Goal: Information Seeking & Learning: Learn about a topic

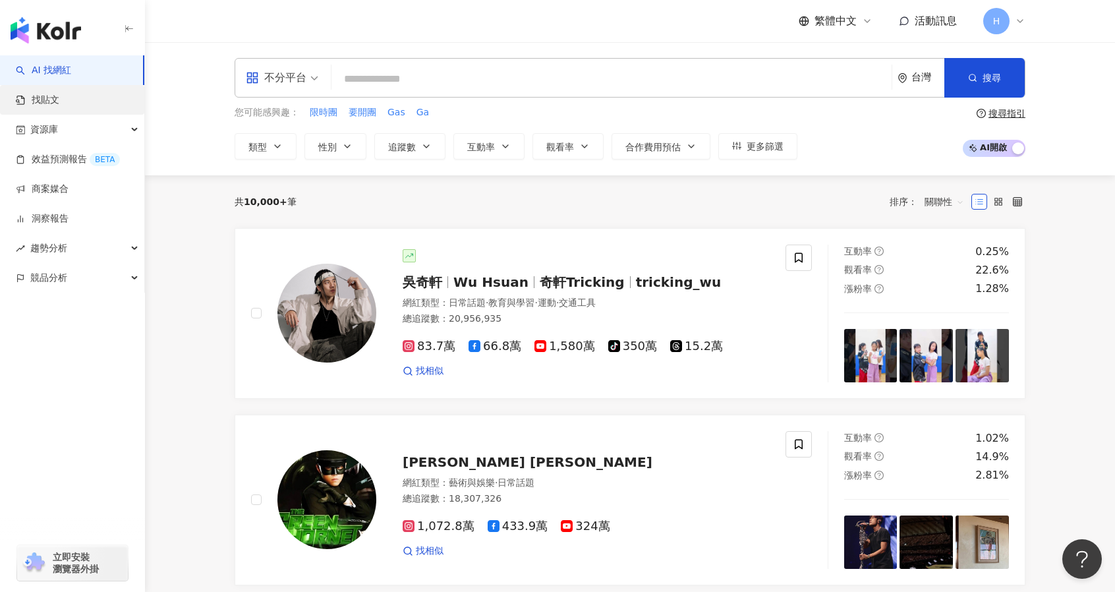
click at [59, 97] on link "找貼文" at bounding box center [37, 100] width 43 height 13
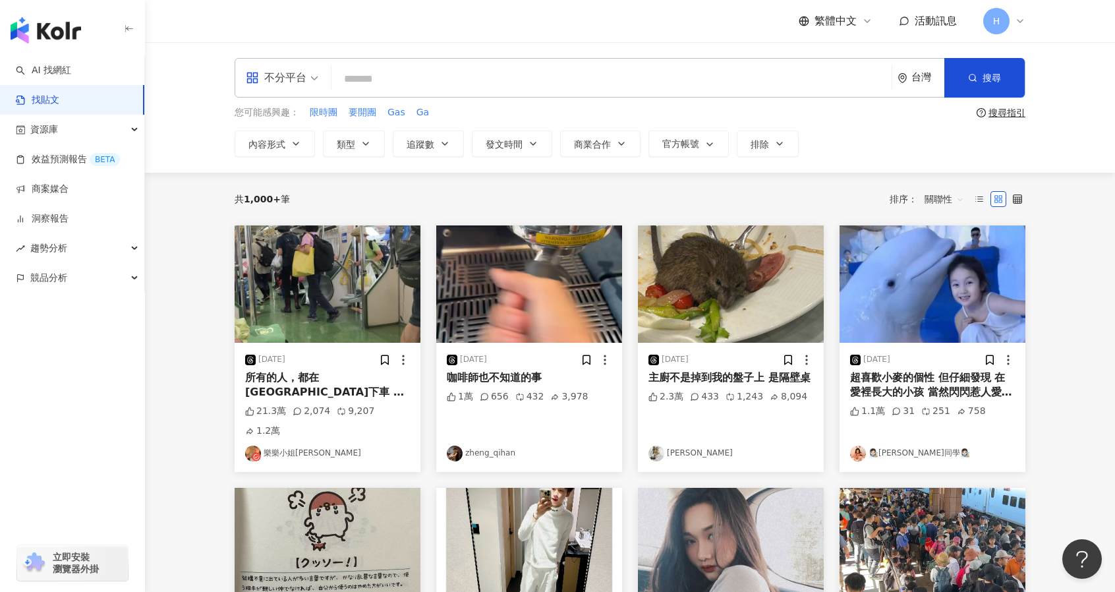
click at [353, 88] on input "search" at bounding box center [611, 79] width 549 height 28
type input "*"
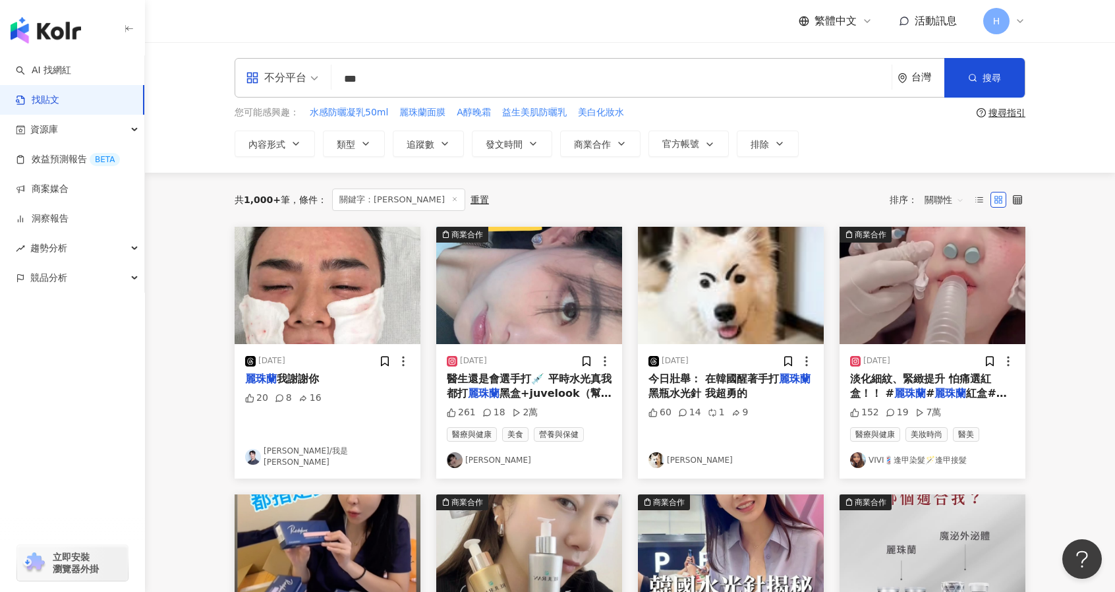
click at [295, 72] on div "不分平台" at bounding box center [276, 77] width 61 height 21
click at [267, 210] on div "Threads" at bounding box center [286, 212] width 74 height 16
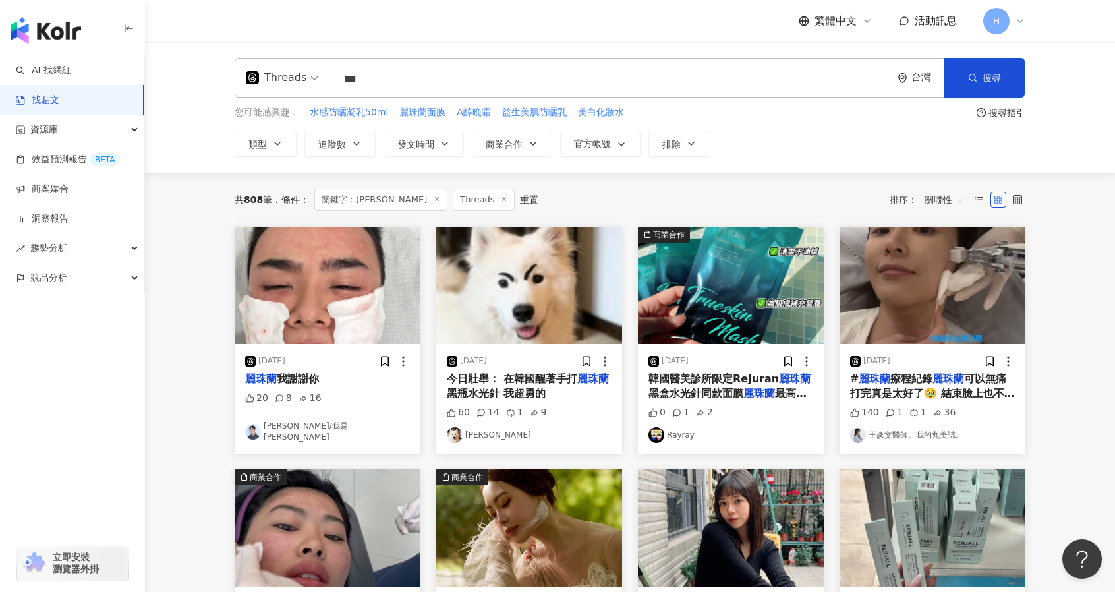
click at [449, 73] on input "***" at bounding box center [611, 79] width 549 height 28
click at [947, 198] on span "關聯性" at bounding box center [944, 199] width 40 height 21
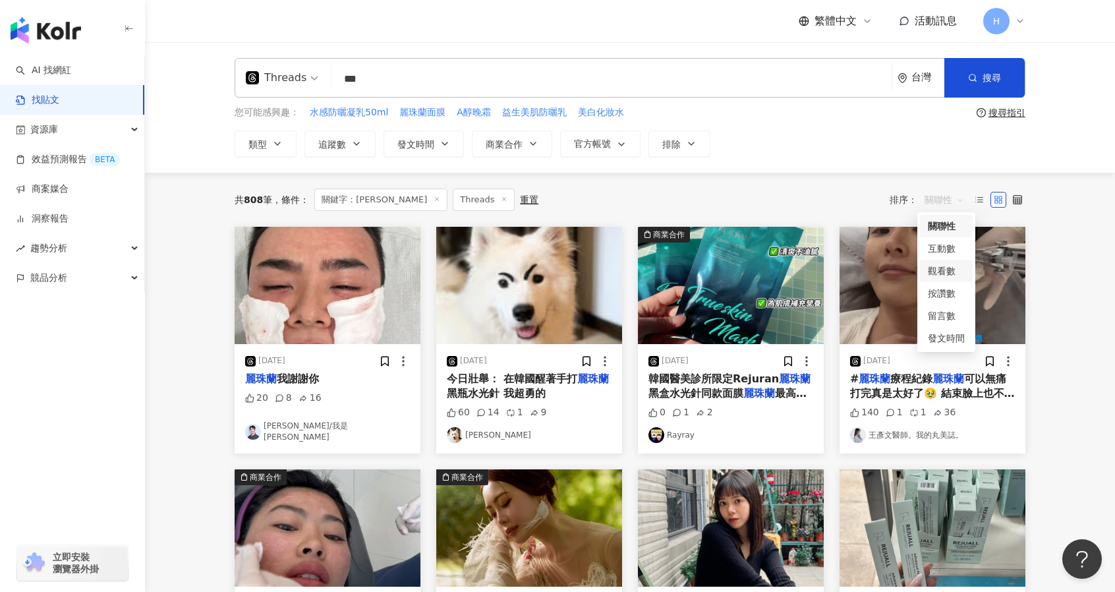
click at [950, 270] on div "觀看數" at bounding box center [946, 271] width 37 height 14
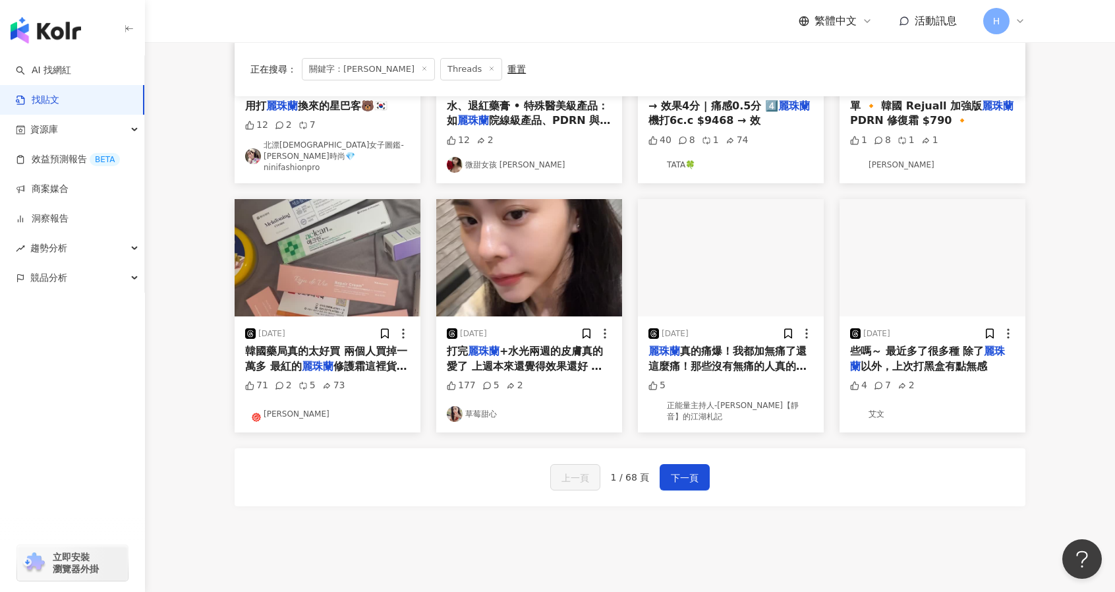
scroll to position [515, 0]
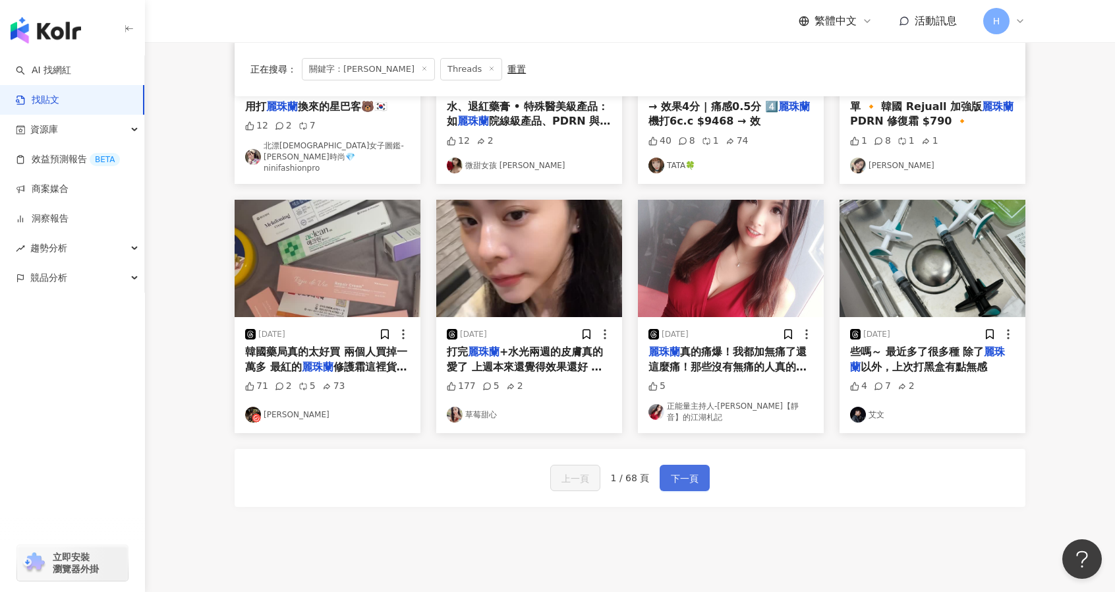
click at [688, 470] on span "下一頁" at bounding box center [685, 478] width 28 height 16
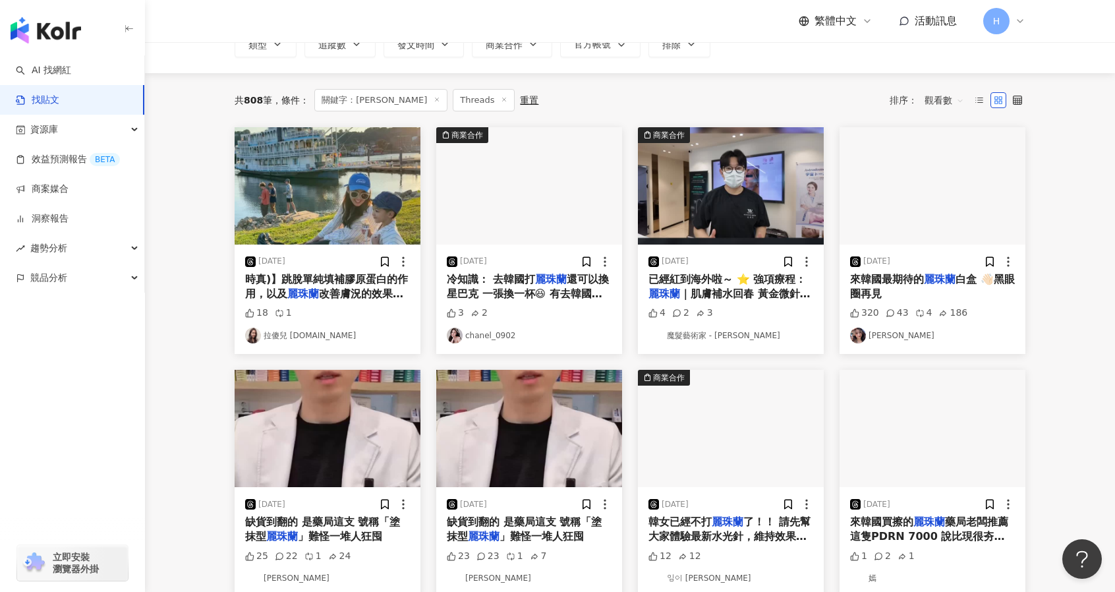
scroll to position [0, 0]
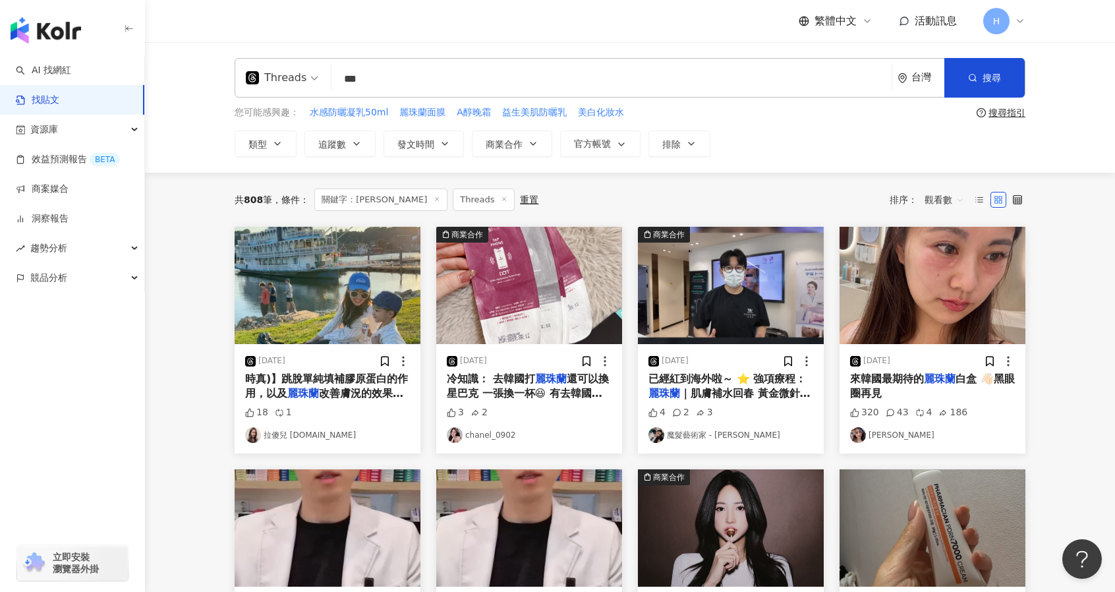
click at [435, 81] on input "***" at bounding box center [611, 79] width 549 height 28
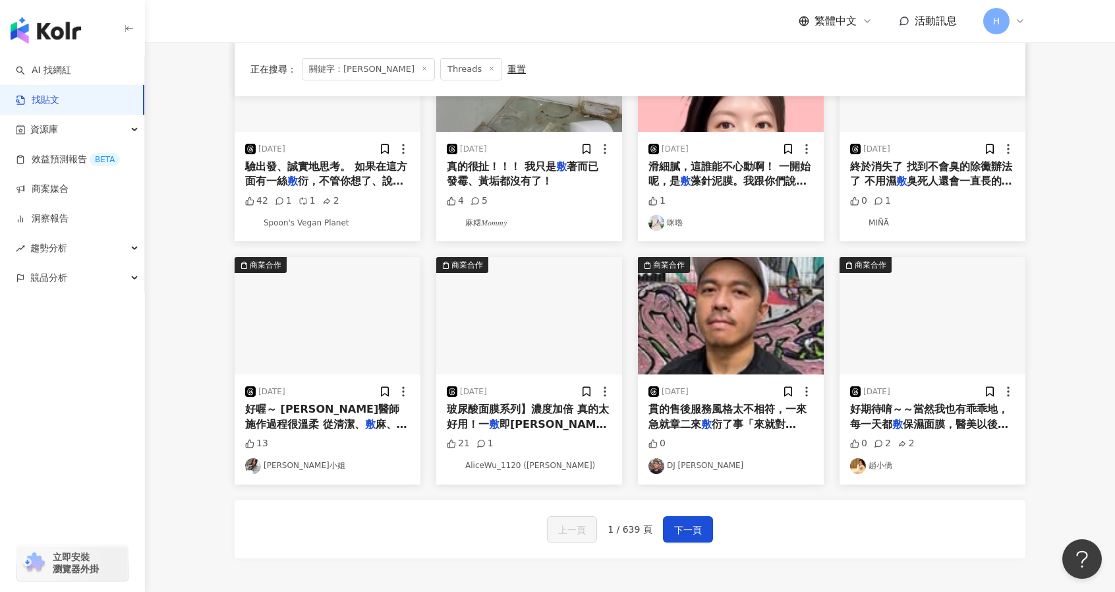
scroll to position [599, 0]
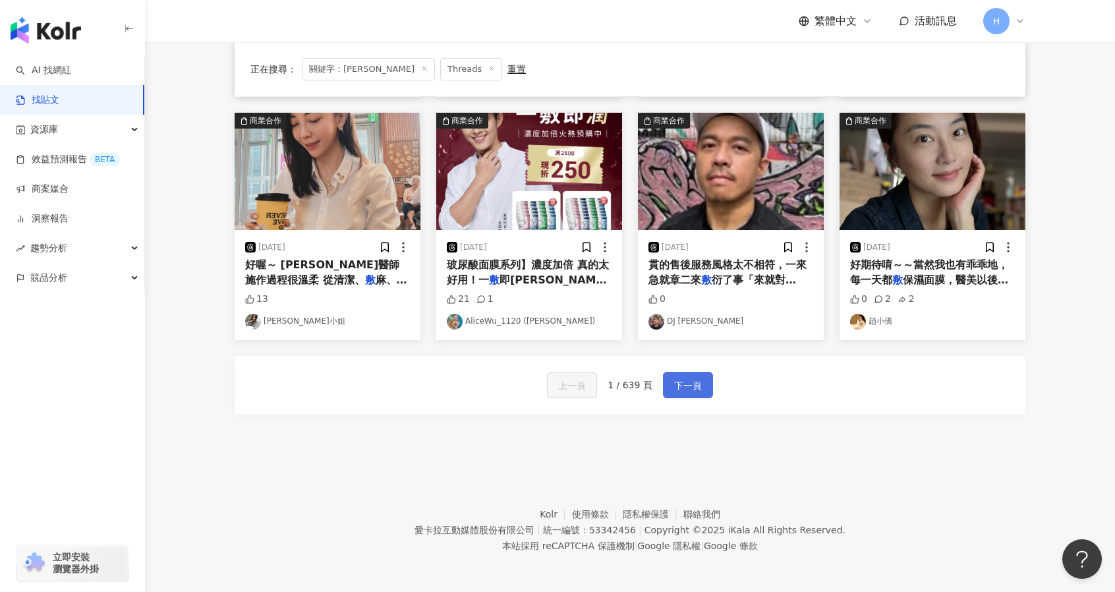
click at [700, 385] on button "下一頁" at bounding box center [688, 385] width 50 height 26
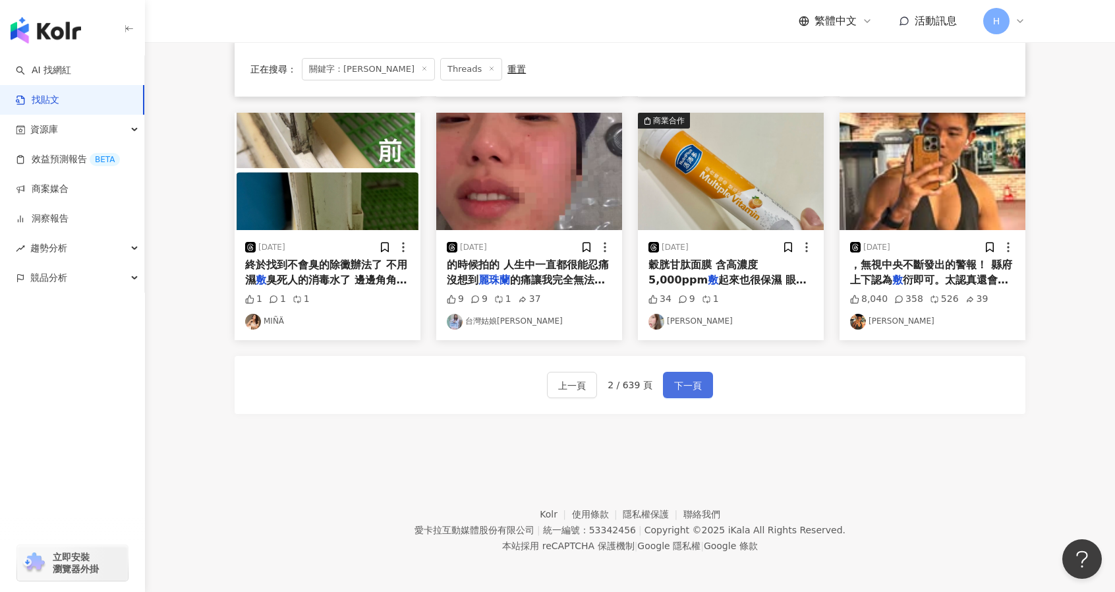
click at [704, 389] on button "下一頁" at bounding box center [688, 385] width 50 height 26
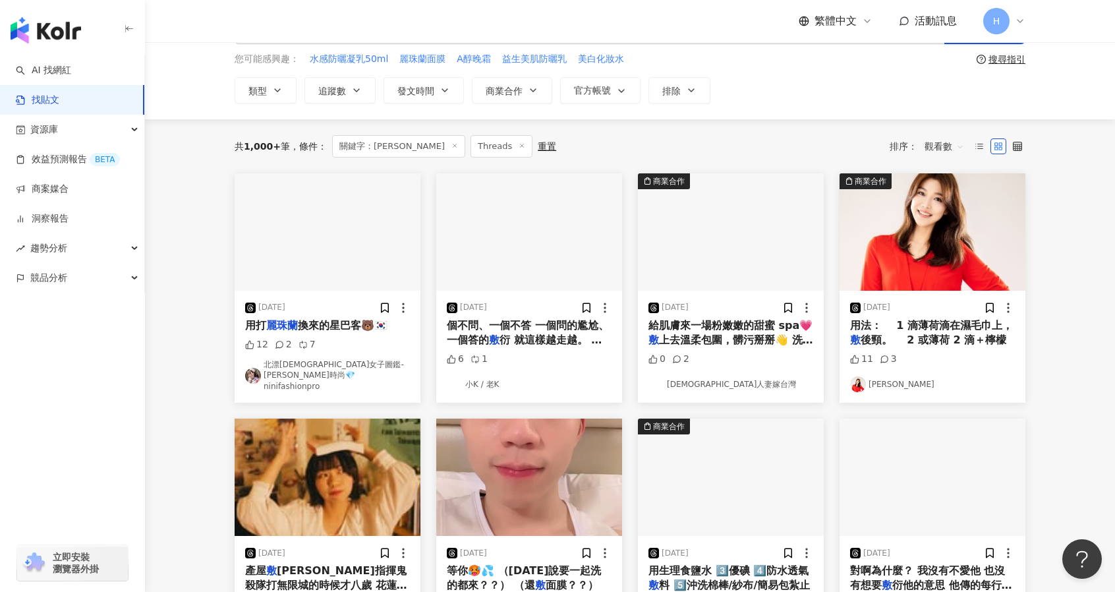
scroll to position [49, 0]
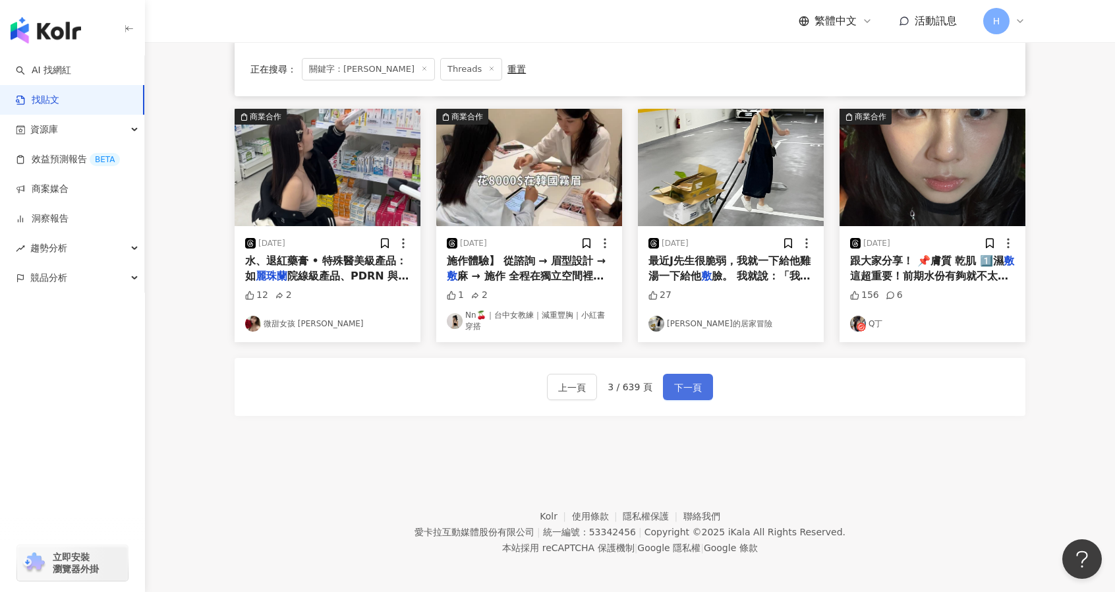
click at [688, 380] on span "下一頁" at bounding box center [688, 387] width 28 height 16
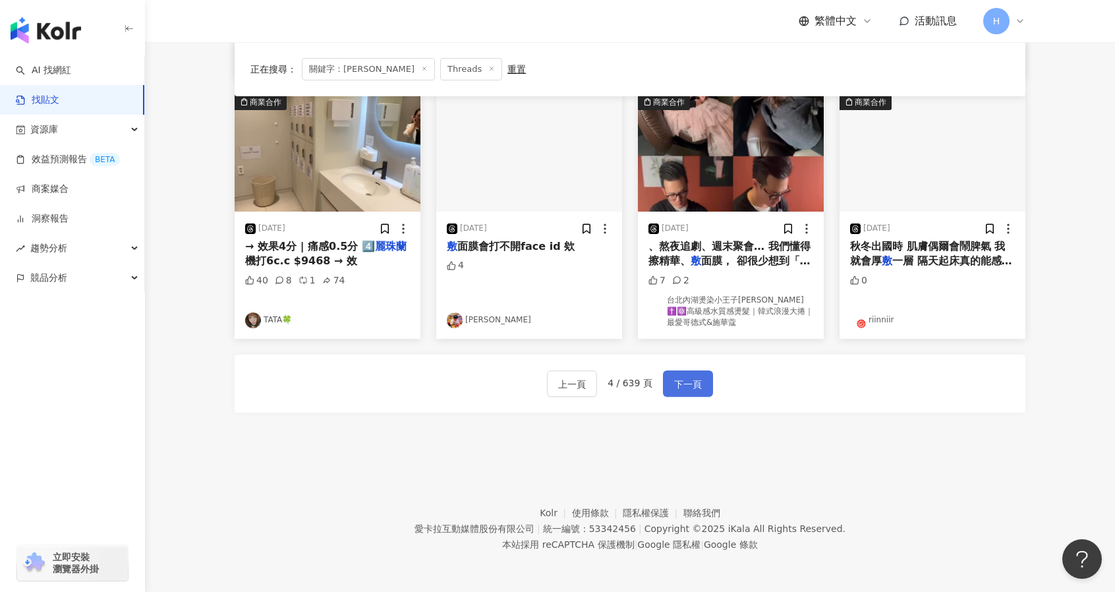
scroll to position [623, 0]
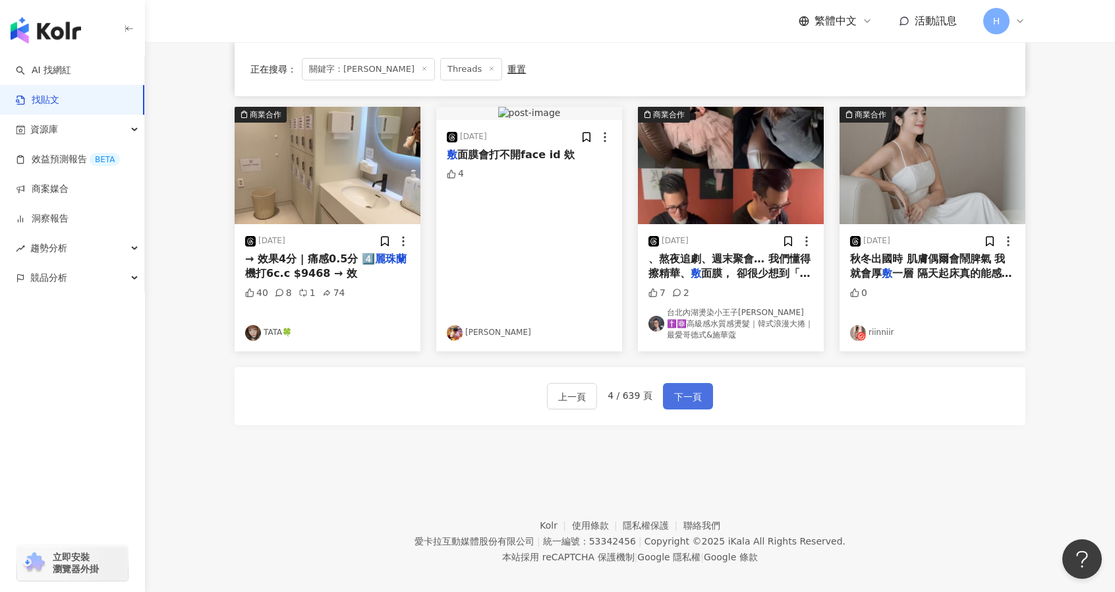
click at [689, 389] on span "下一頁" at bounding box center [688, 397] width 28 height 16
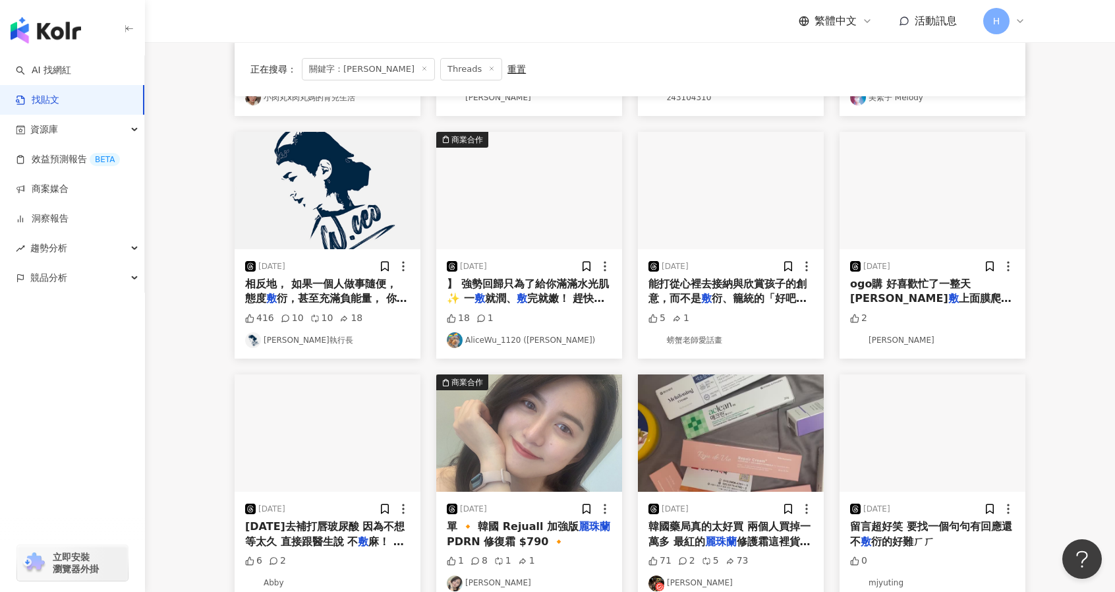
scroll to position [0, 0]
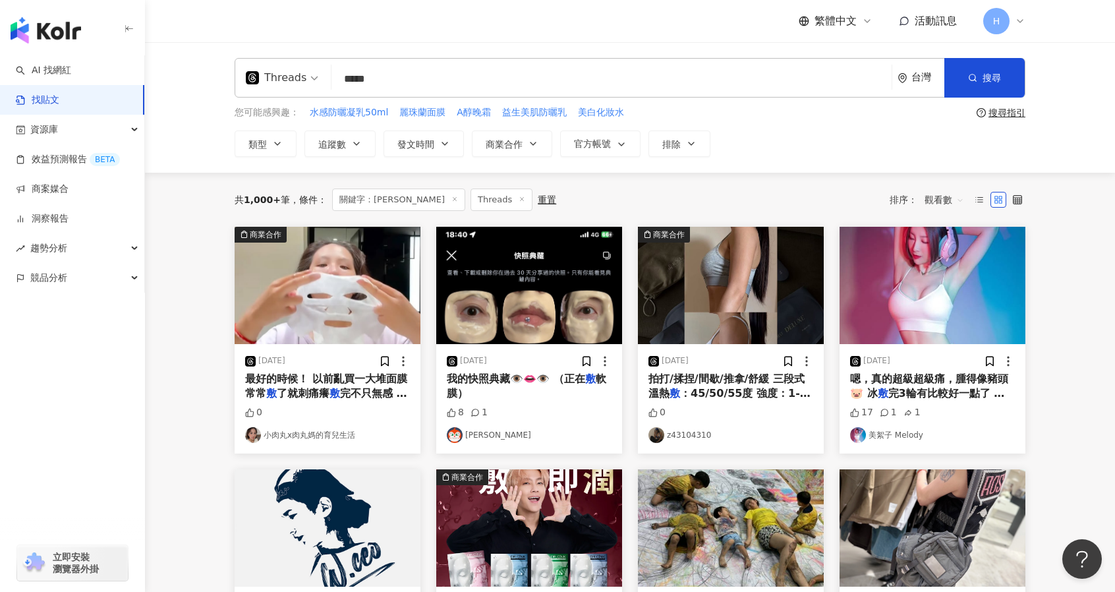
drag, startPoint x: 452, startPoint y: 70, endPoint x: 299, endPoint y: 78, distance: 153.0
click at [299, 78] on div "Threads 麗珠蘭 敷 ***** 台灣 搜尋 searchOperator 插入語法 完全符合 "" 聯集 OR 交集 AND 排除 - 群組 {}" at bounding box center [630, 78] width 791 height 40
type input "*"
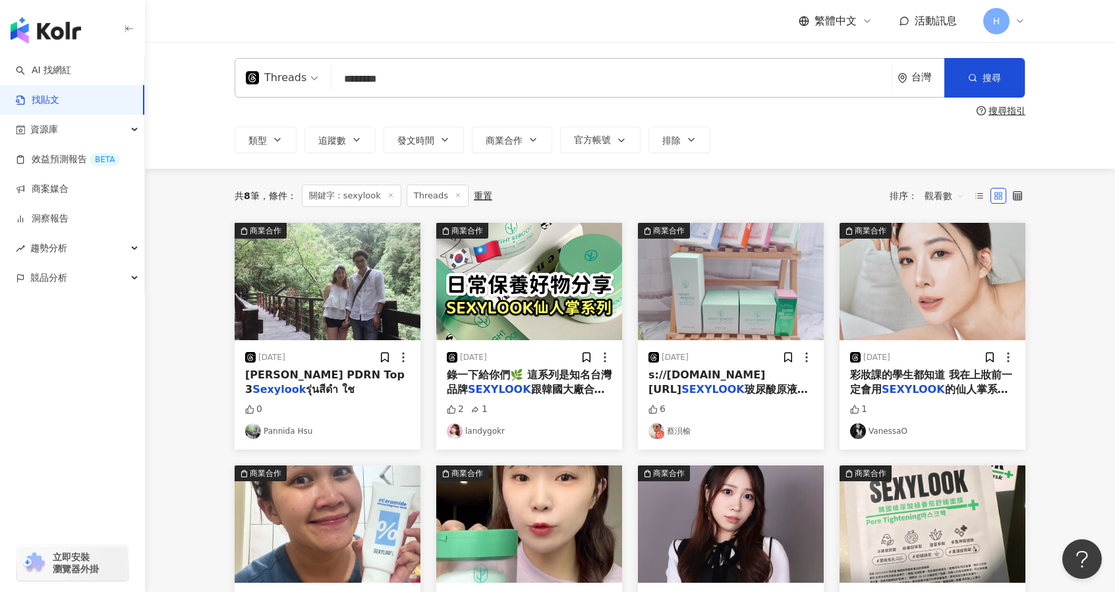
drag, startPoint x: 411, startPoint y: 72, endPoint x: 248, endPoint y: 53, distance: 164.4
click at [248, 53] on div "Threads sexylook ******** 台灣 搜尋 searchOperator 插入語法 完全符合 "" 聯集 OR 交集 AND 排除 - 群…" at bounding box center [630, 105] width 970 height 126
click at [438, 86] on input "********" at bounding box center [611, 79] width 549 height 28
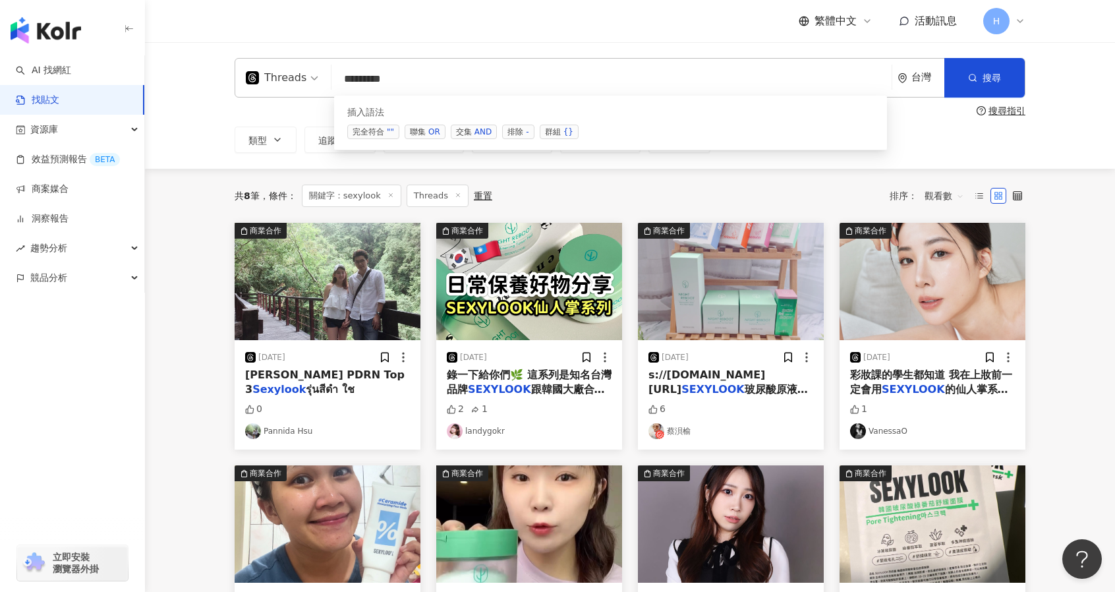
click at [470, 132] on span "交集 AND" at bounding box center [474, 132] width 46 height 14
click at [476, 127] on div "AND" at bounding box center [482, 131] width 17 height 13
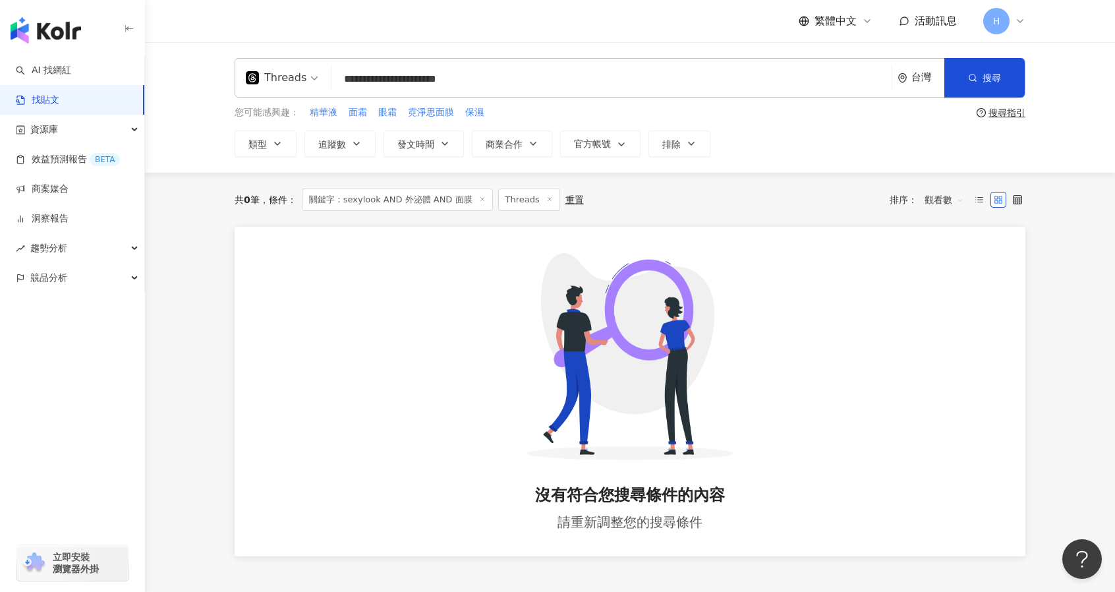
drag, startPoint x: 414, startPoint y: 78, endPoint x: 462, endPoint y: 75, distance: 48.9
click at [462, 75] on input "**********" at bounding box center [611, 79] width 549 height 28
type input "**********"
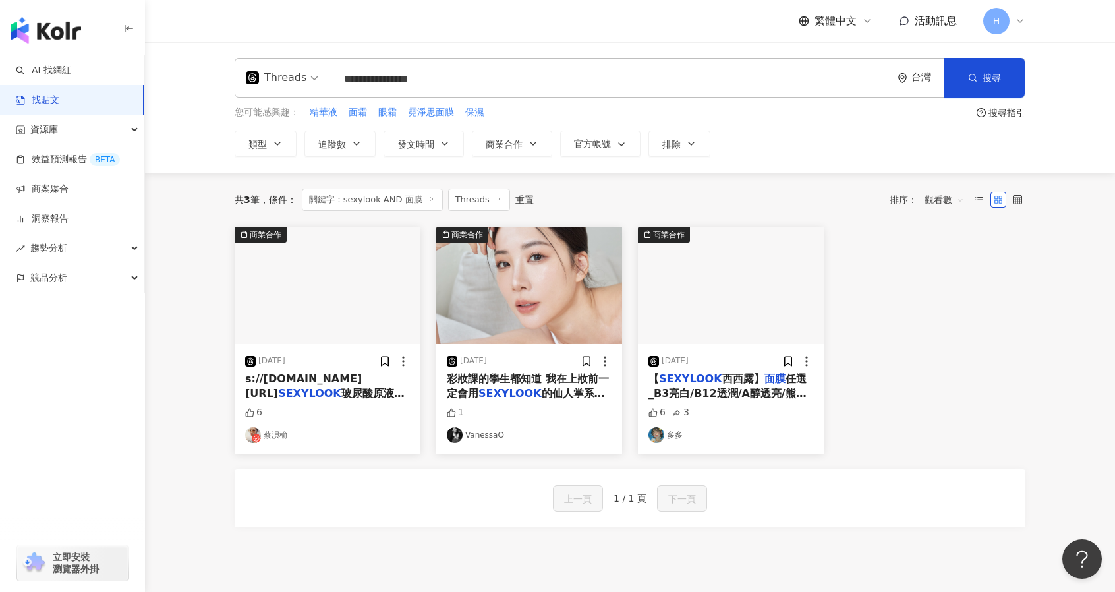
scroll to position [11, 0]
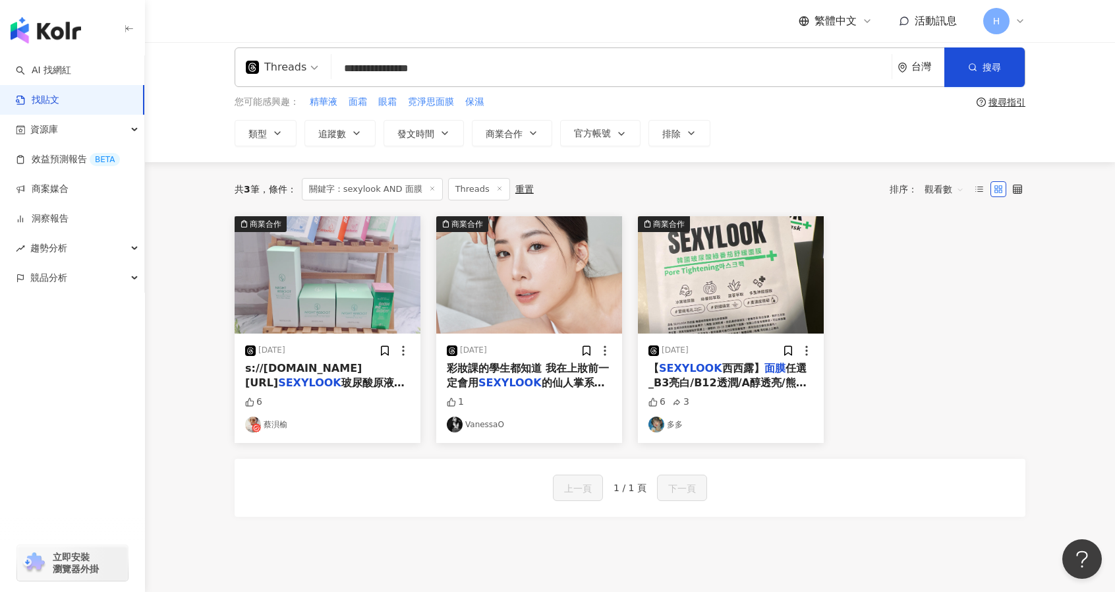
click at [708, 310] on img "button" at bounding box center [731, 274] width 186 height 117
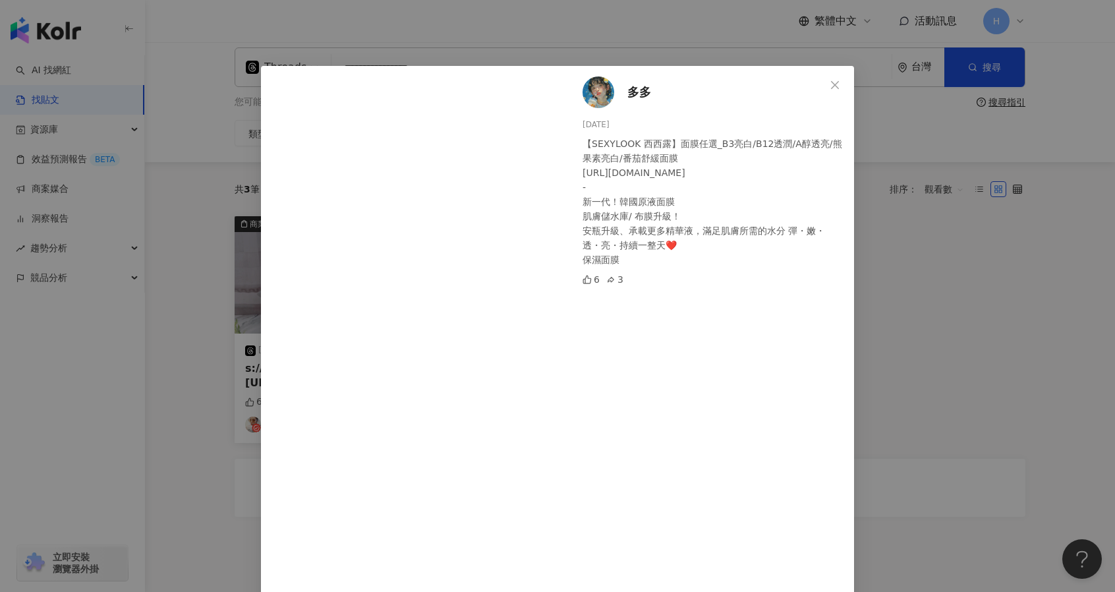
scroll to position [5, 0]
click at [829, 80] on icon "close" at bounding box center [834, 85] width 11 height 11
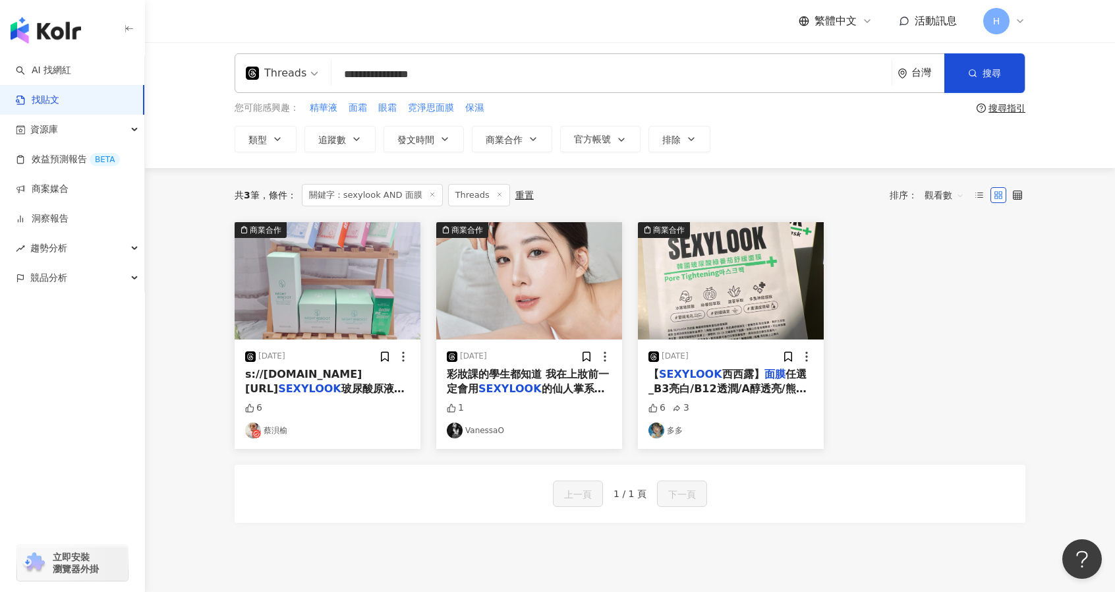
scroll to position [0, 0]
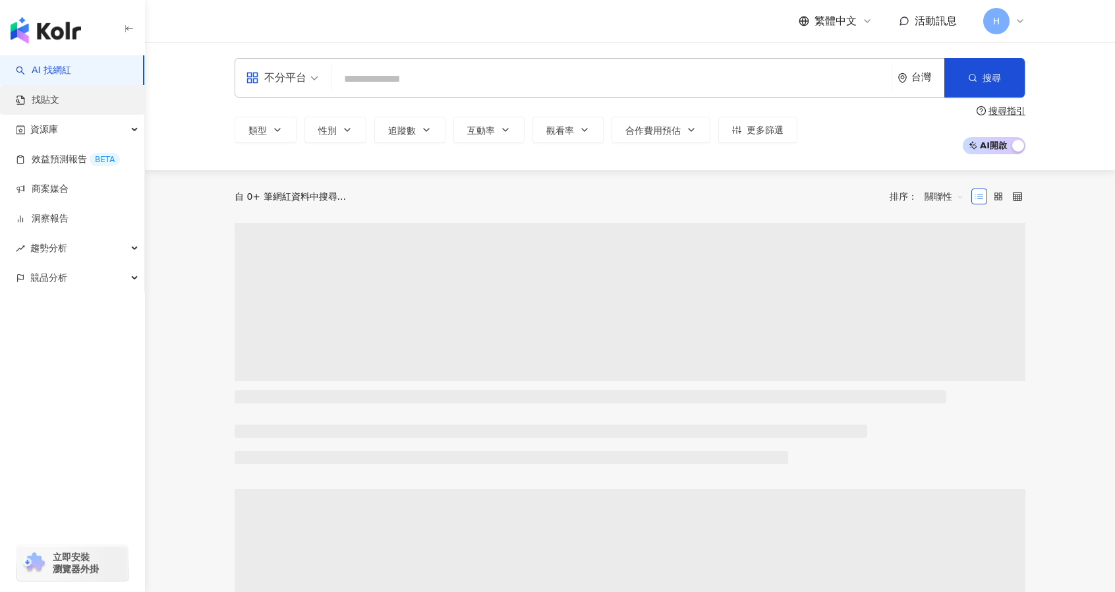
click at [59, 101] on link "找貼文" at bounding box center [37, 100] width 43 height 13
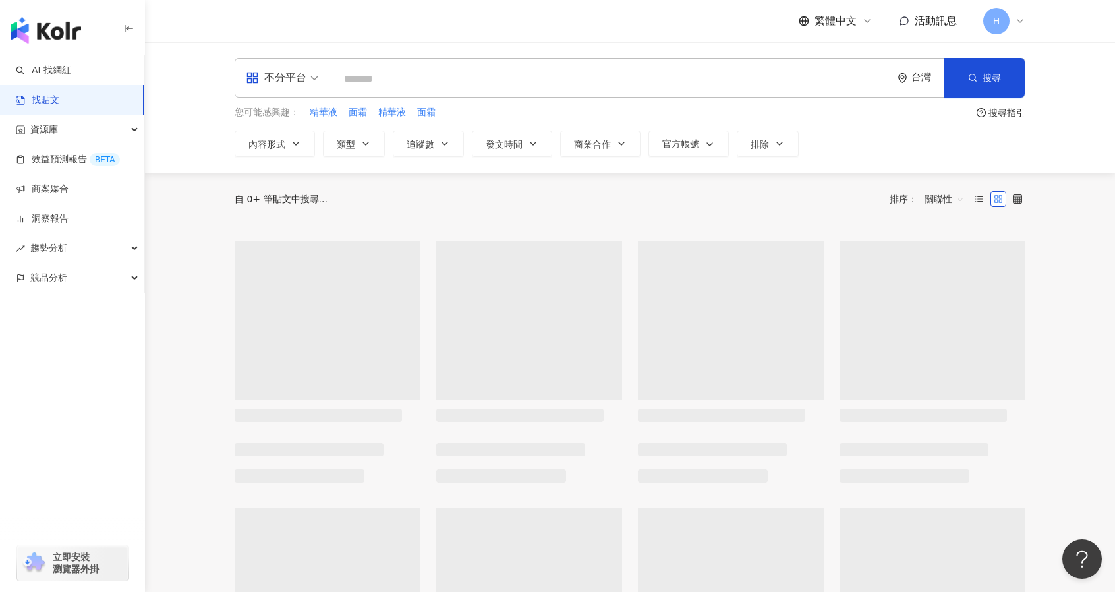
click at [377, 79] on input "search" at bounding box center [611, 79] width 549 height 28
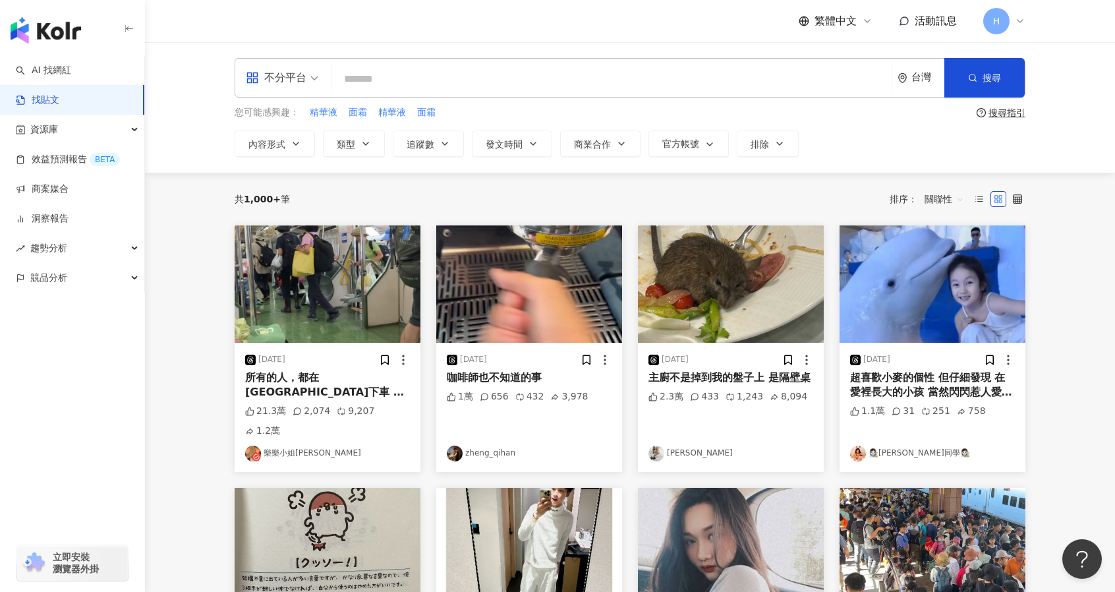
type input "*"
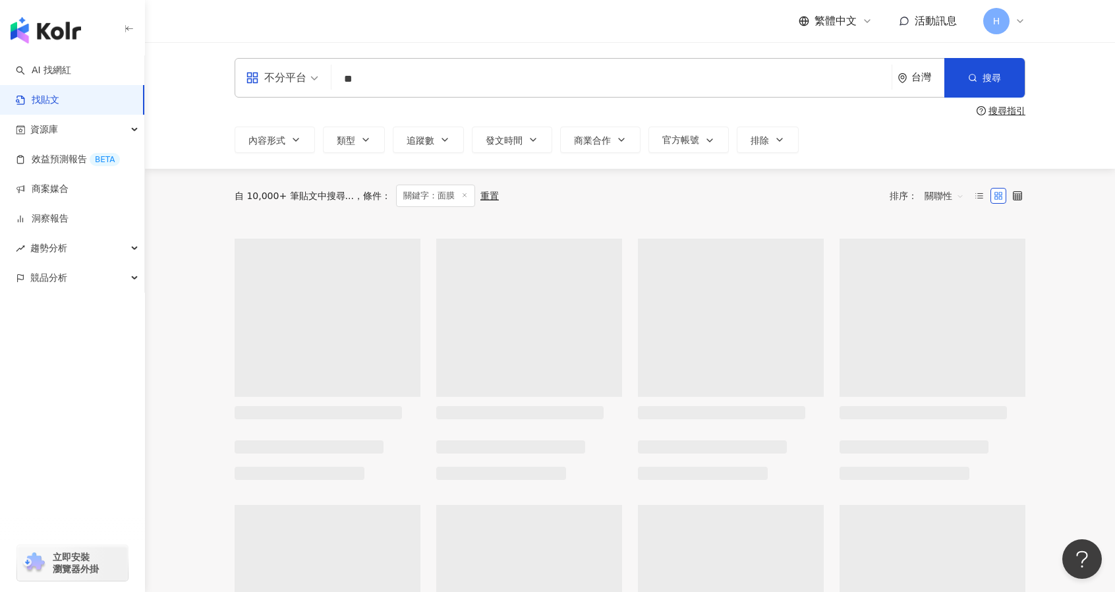
click at [291, 73] on div "不分平台" at bounding box center [276, 77] width 61 height 21
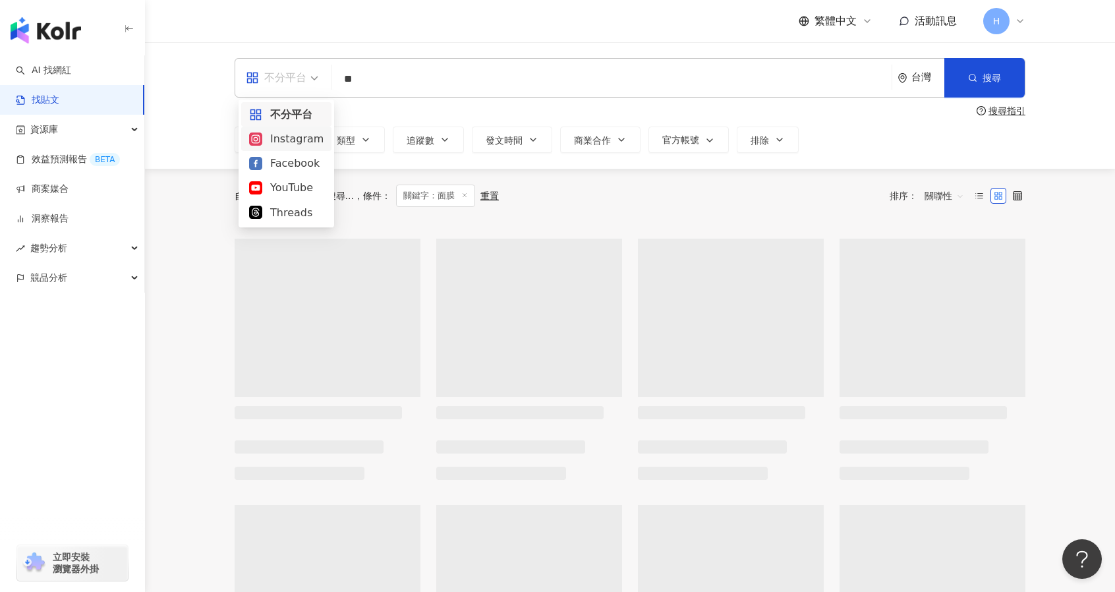
click at [292, 217] on div "Threads" at bounding box center [286, 212] width 74 height 16
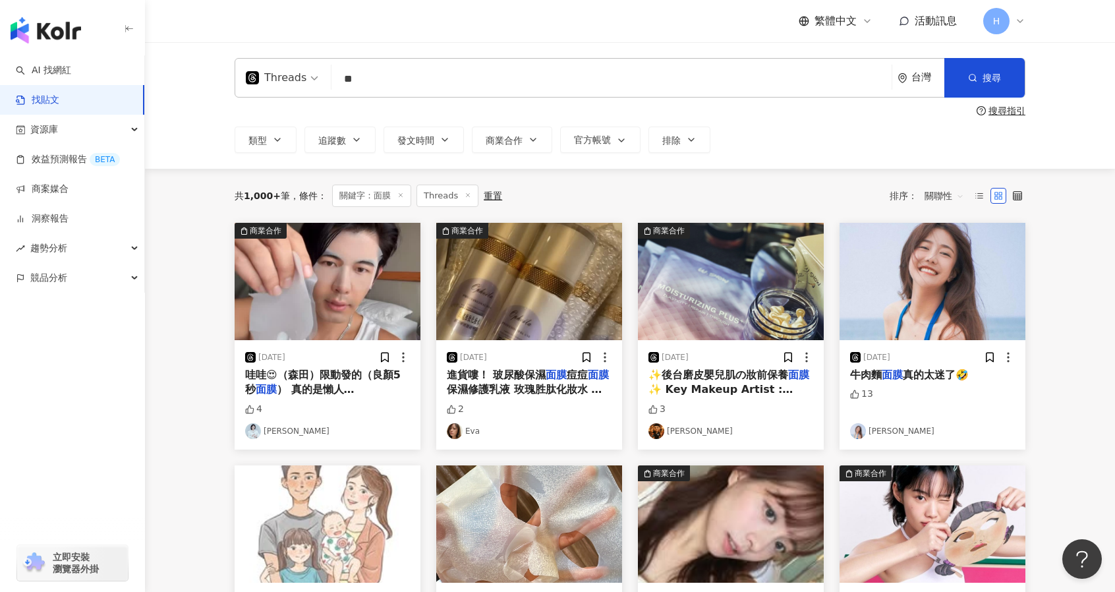
click at [949, 194] on span "關聯性" at bounding box center [944, 195] width 40 height 21
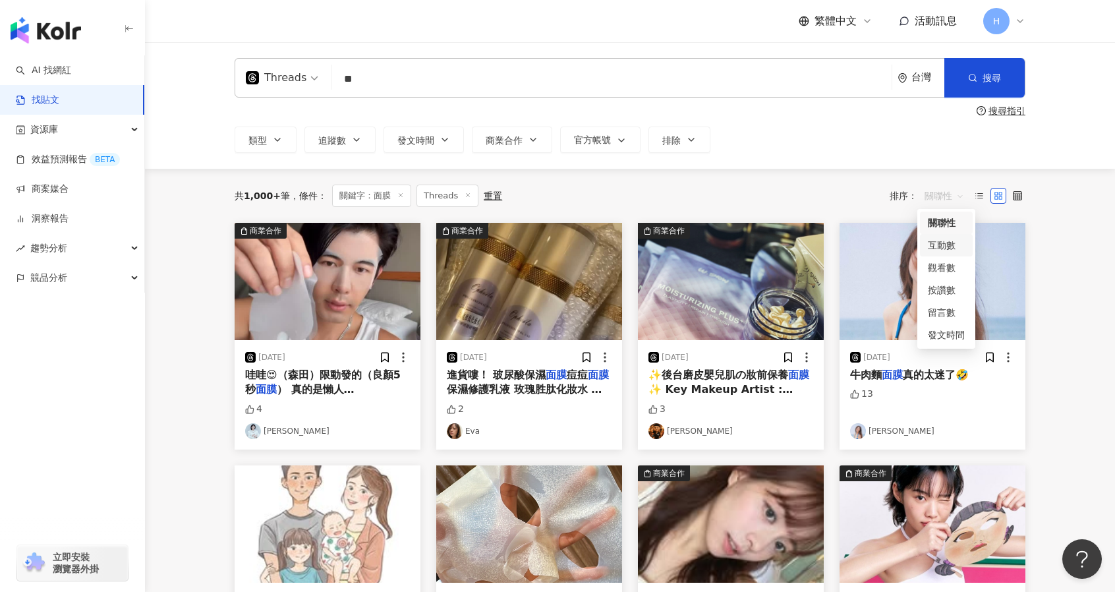
click at [943, 246] on div "互動數" at bounding box center [946, 245] width 37 height 14
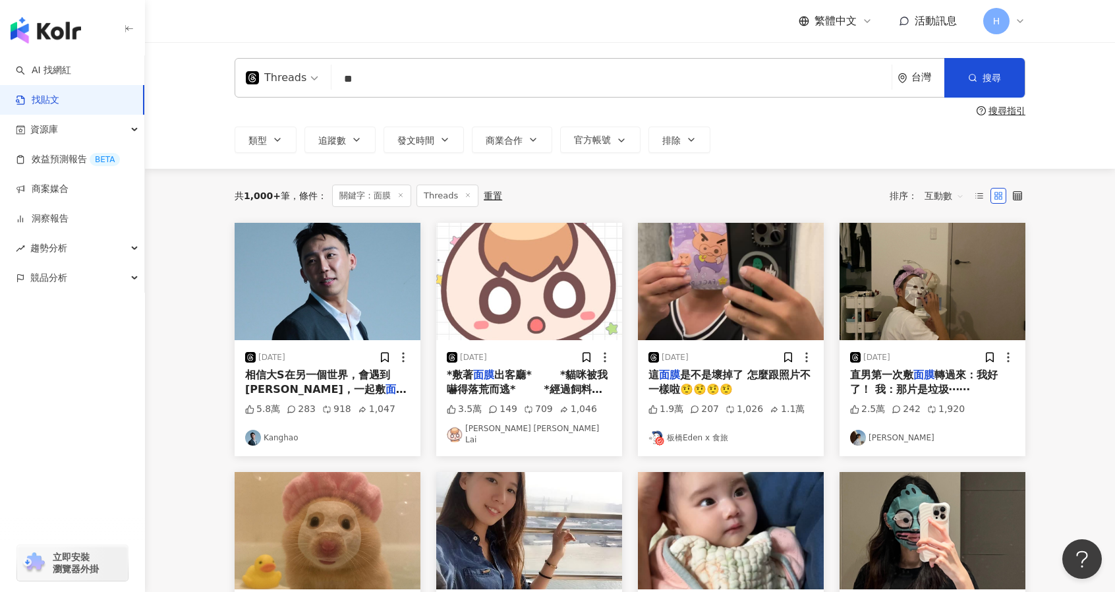
click at [926, 192] on span "互動數" at bounding box center [944, 195] width 40 height 21
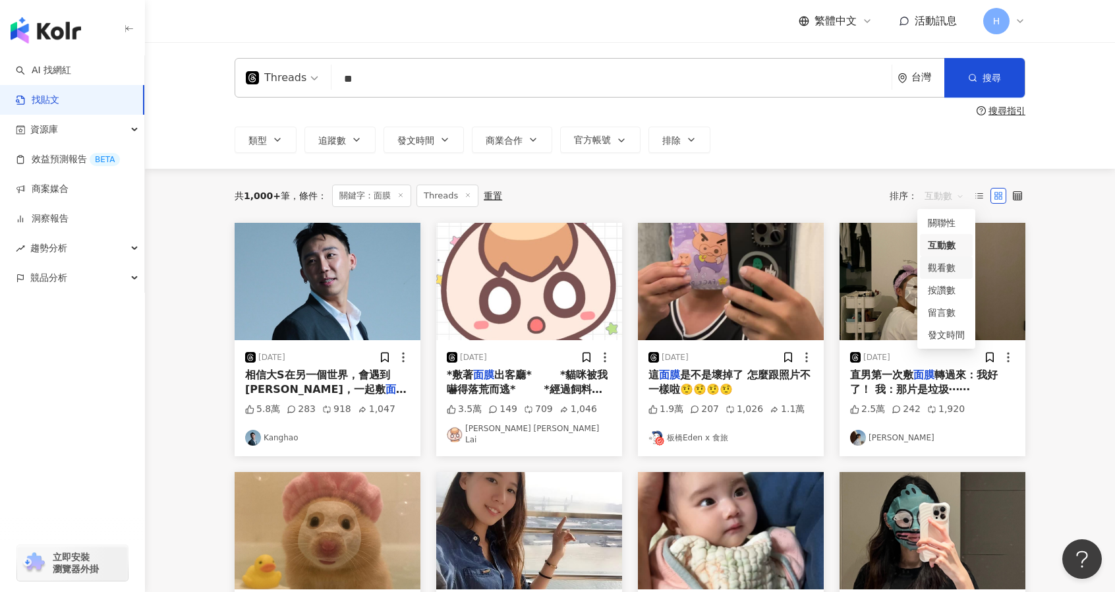
click at [950, 265] on div "觀看數" at bounding box center [946, 267] width 37 height 14
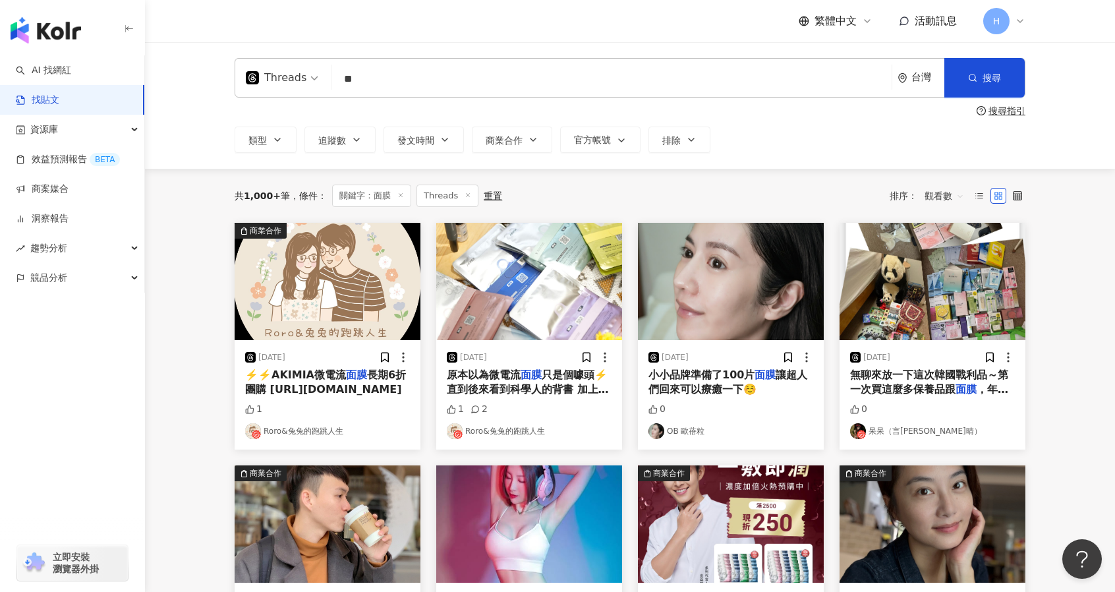
click at [942, 203] on span "觀看數" at bounding box center [944, 195] width 40 height 21
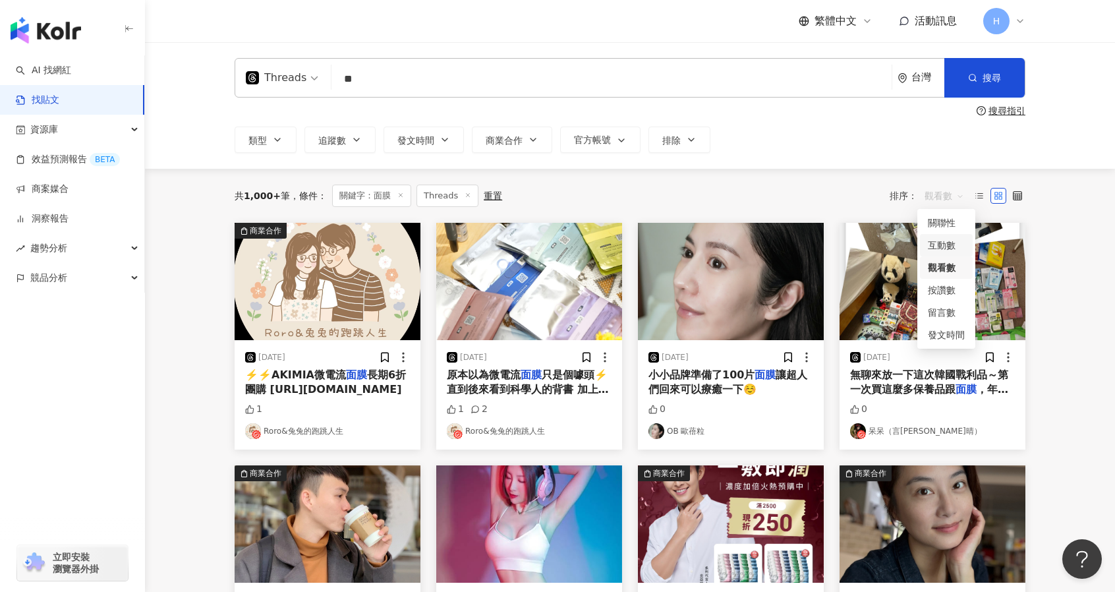
click at [943, 238] on div "互動數" at bounding box center [946, 245] width 37 height 14
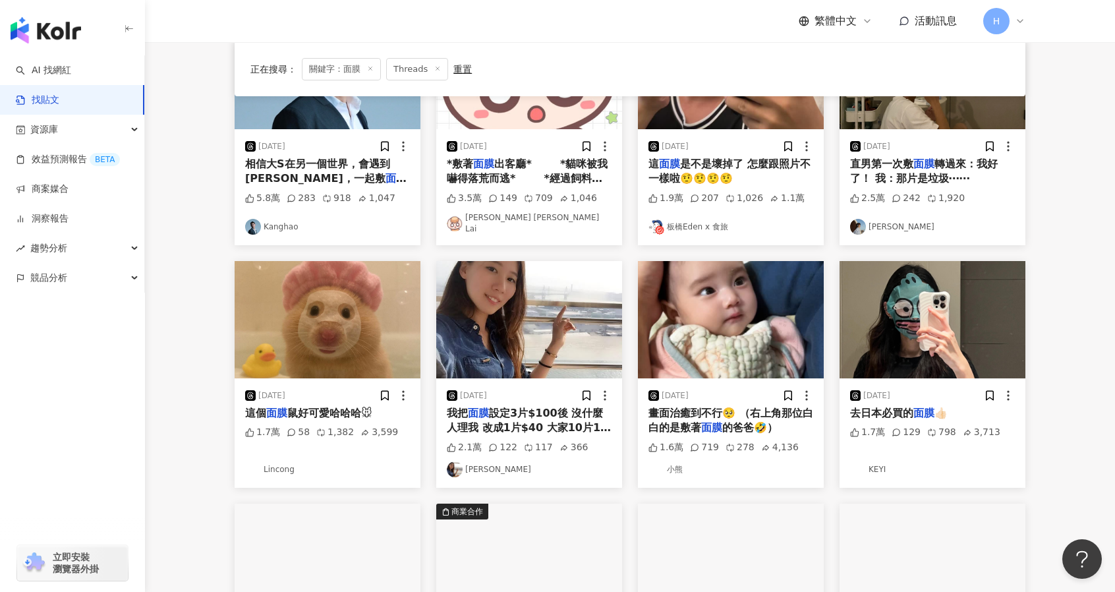
scroll to position [552, 0]
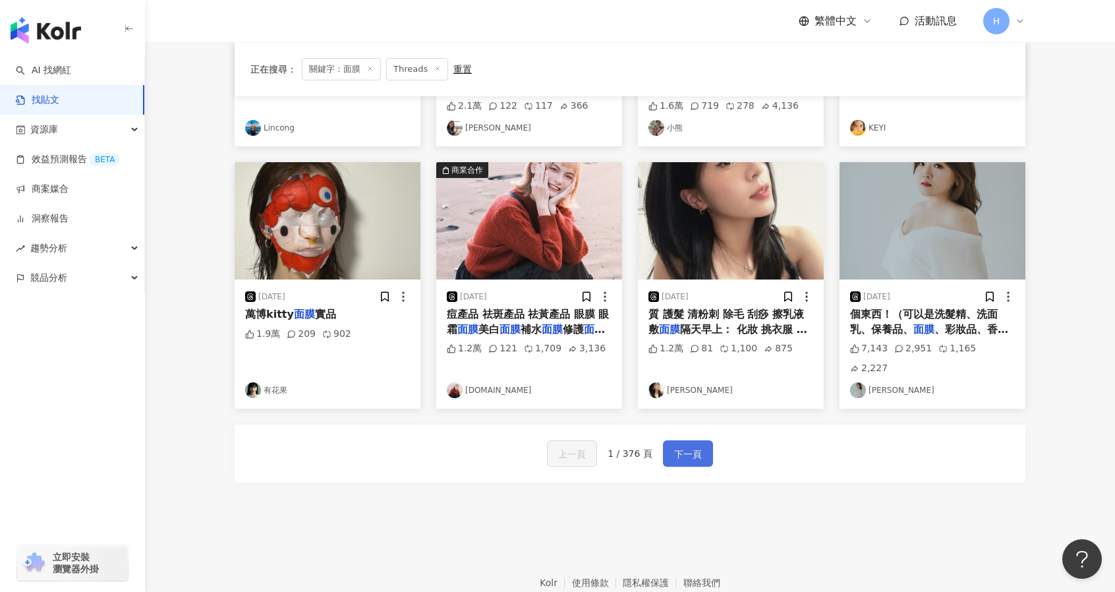
click at [690, 440] on button "下一頁" at bounding box center [688, 453] width 50 height 26
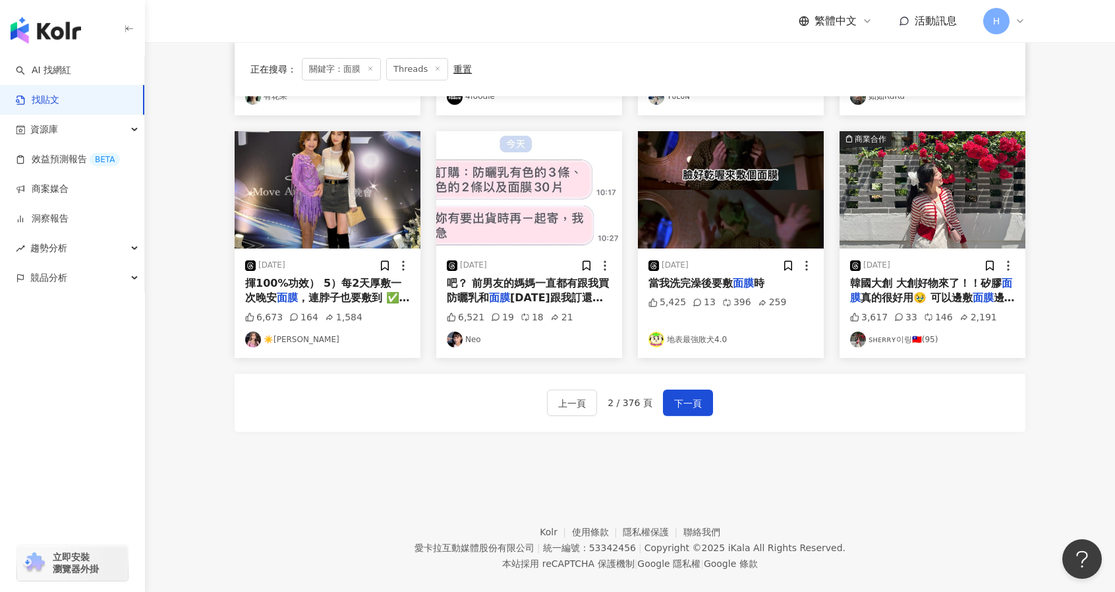
scroll to position [582, 0]
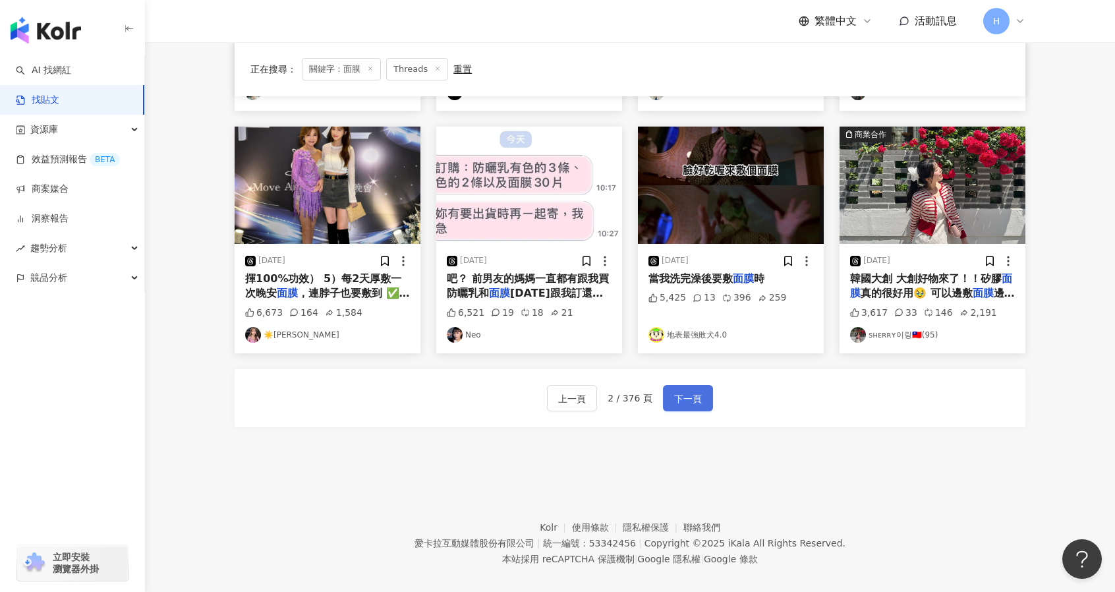
click at [702, 385] on button "下一頁" at bounding box center [688, 398] width 50 height 26
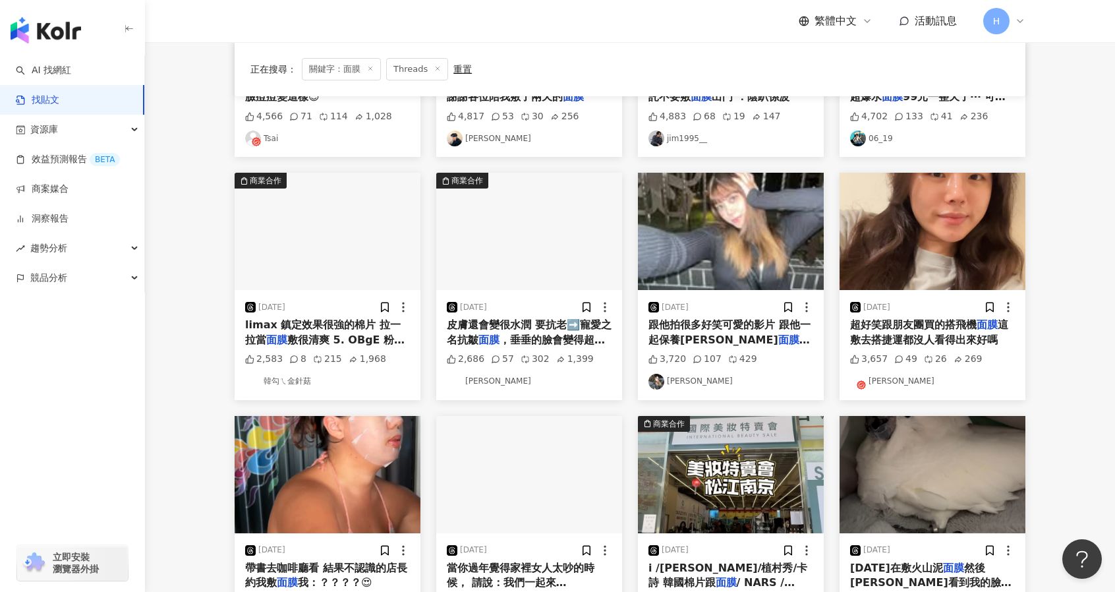
scroll to position [418, 0]
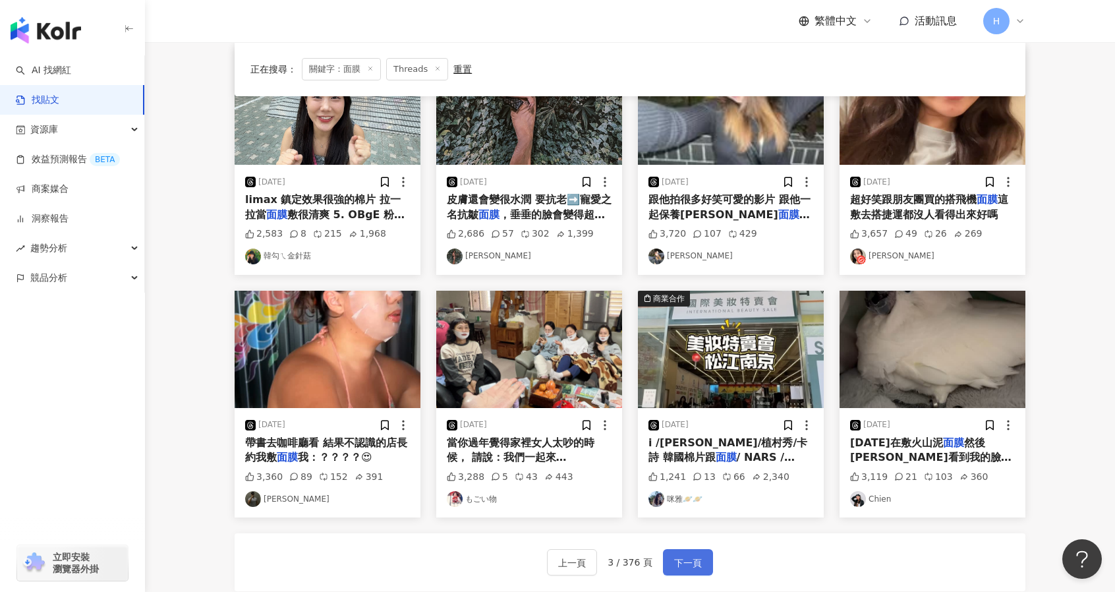
click at [683, 549] on button "下一頁" at bounding box center [688, 562] width 50 height 26
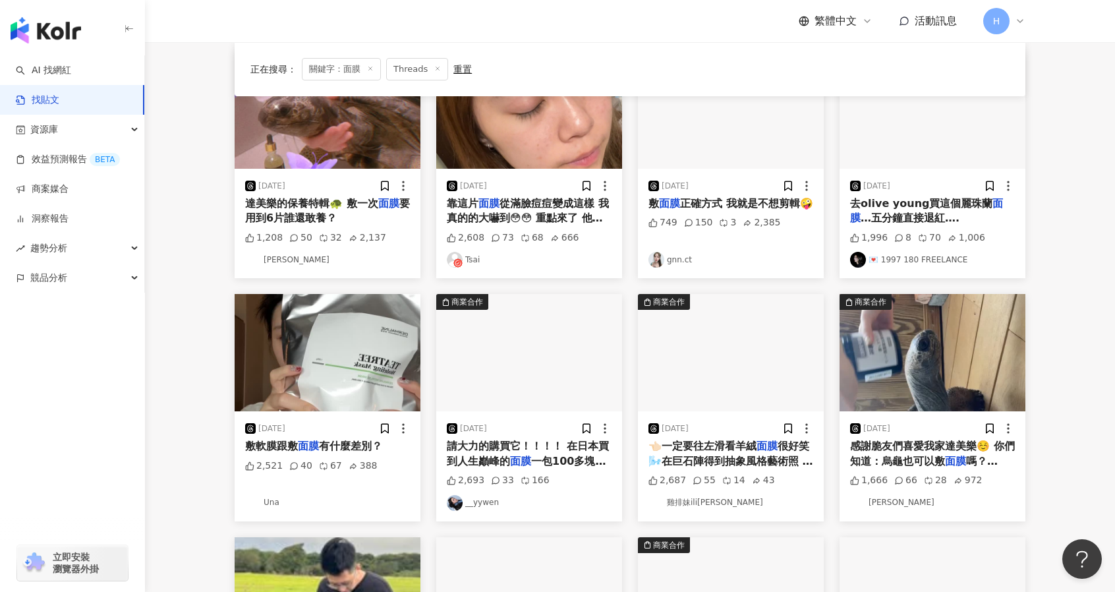
scroll to position [72, 0]
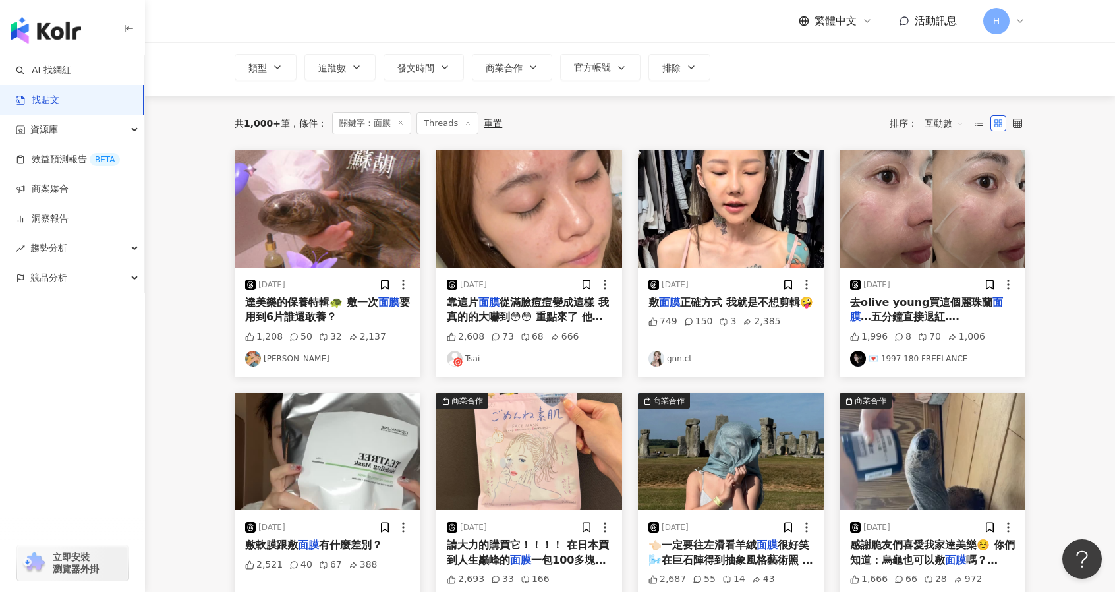
click at [951, 304] on span "去olive young買這個麗珠蘭" at bounding box center [921, 302] width 142 height 13
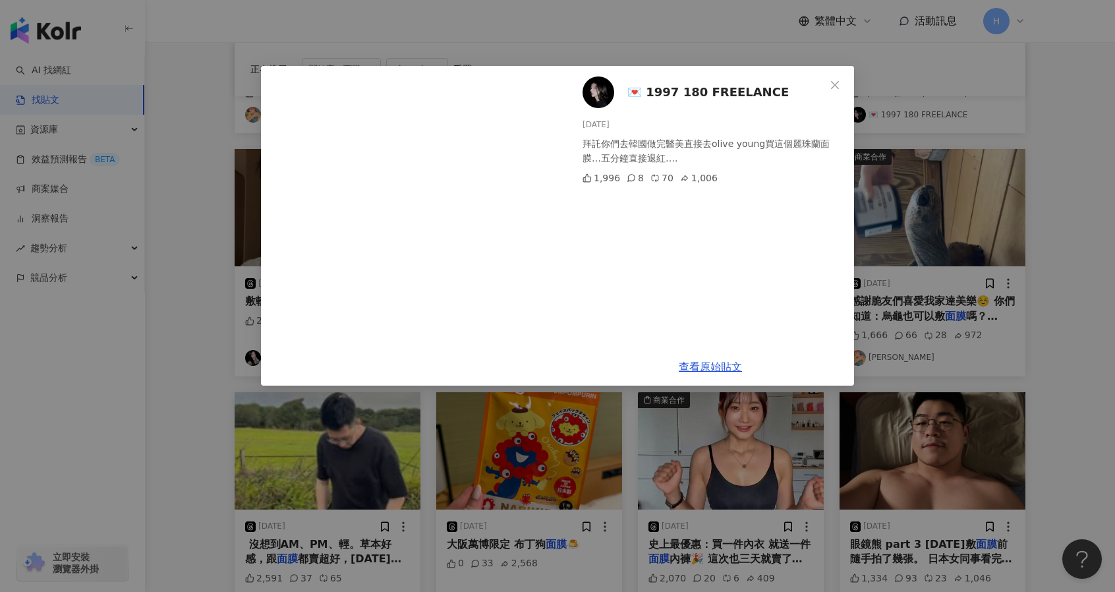
scroll to position [316, 0]
click at [713, 363] on link "查看原始貼文" at bounding box center [710, 366] width 63 height 13
click at [979, 252] on div "💌 1997 180 FREELANCE [DATE] 拜託你們去韓國做完醫美直接去olive young買這個麗珠蘭面膜…五分鐘直接退紅…. 1,996 8…" at bounding box center [557, 296] width 1115 height 592
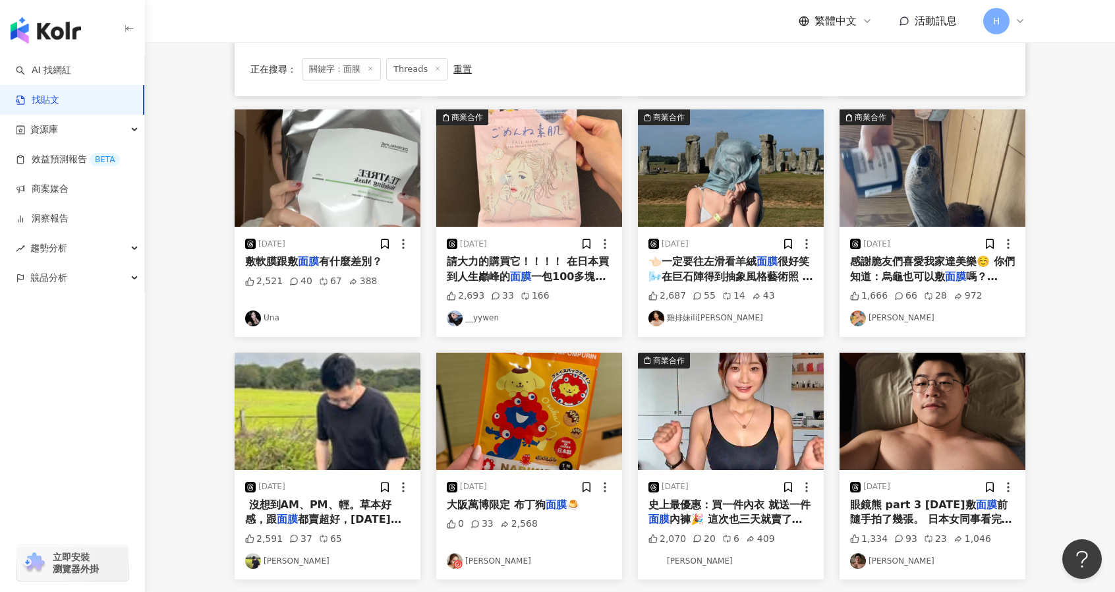
scroll to position [429, 0]
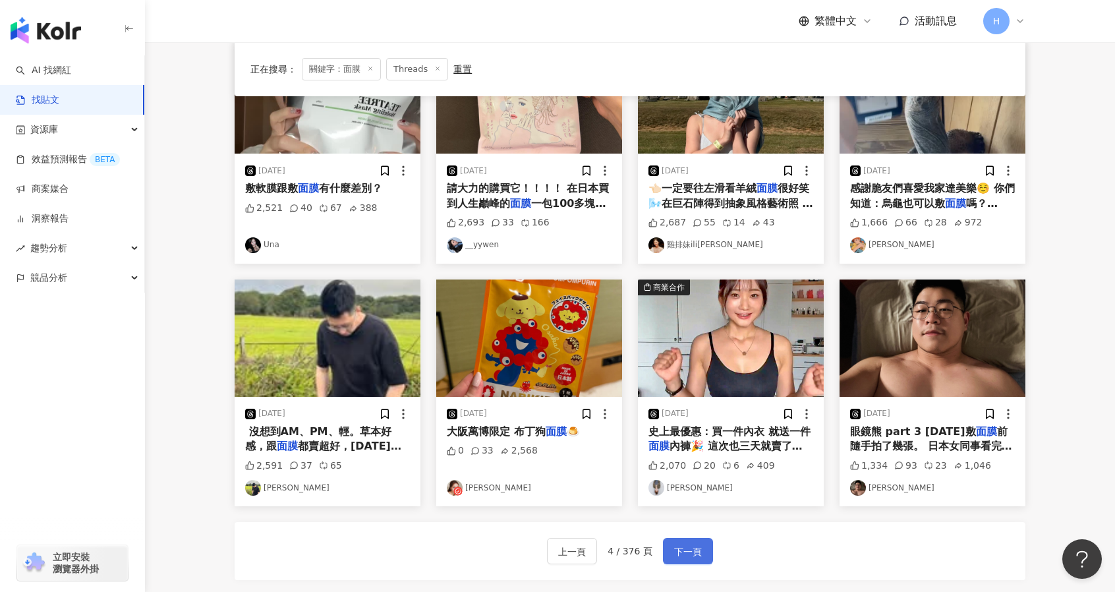
click at [694, 548] on span "下一頁" at bounding box center [688, 552] width 28 height 16
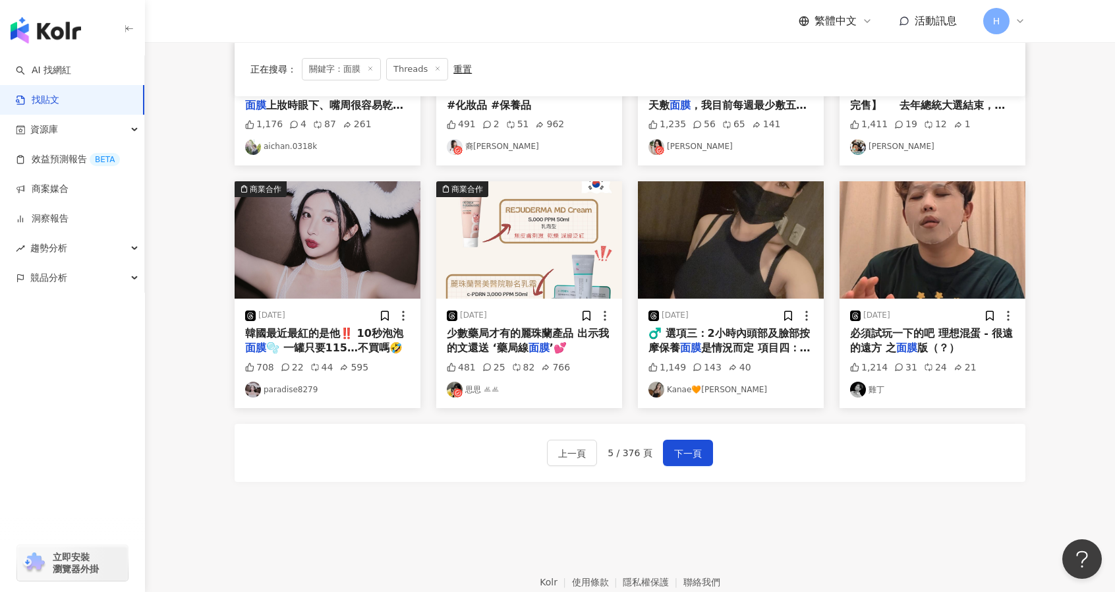
scroll to position [544, 0]
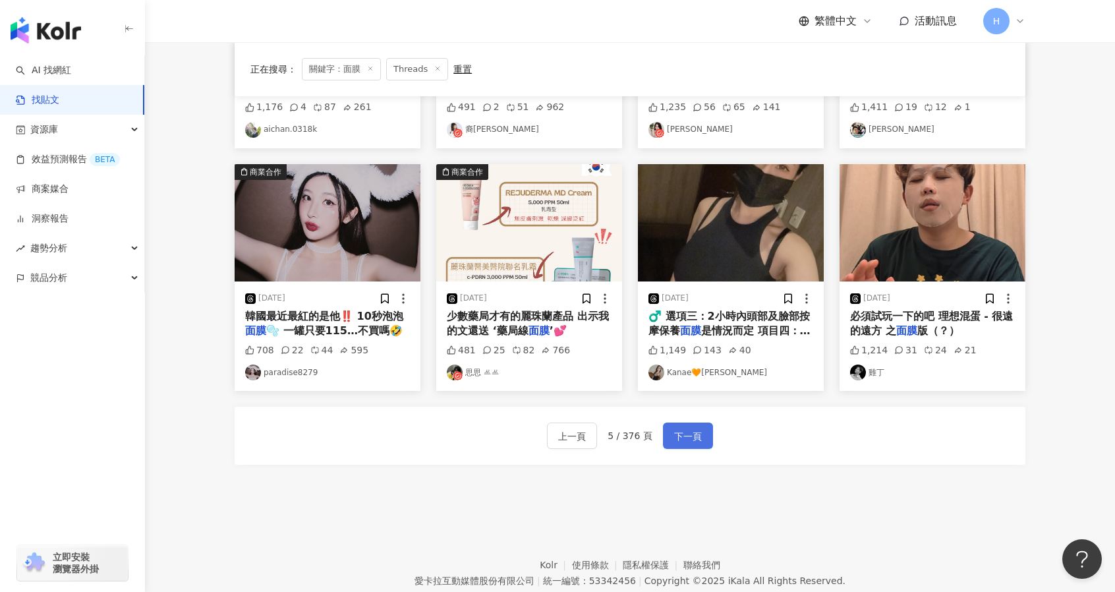
click at [702, 432] on button "下一頁" at bounding box center [688, 435] width 50 height 26
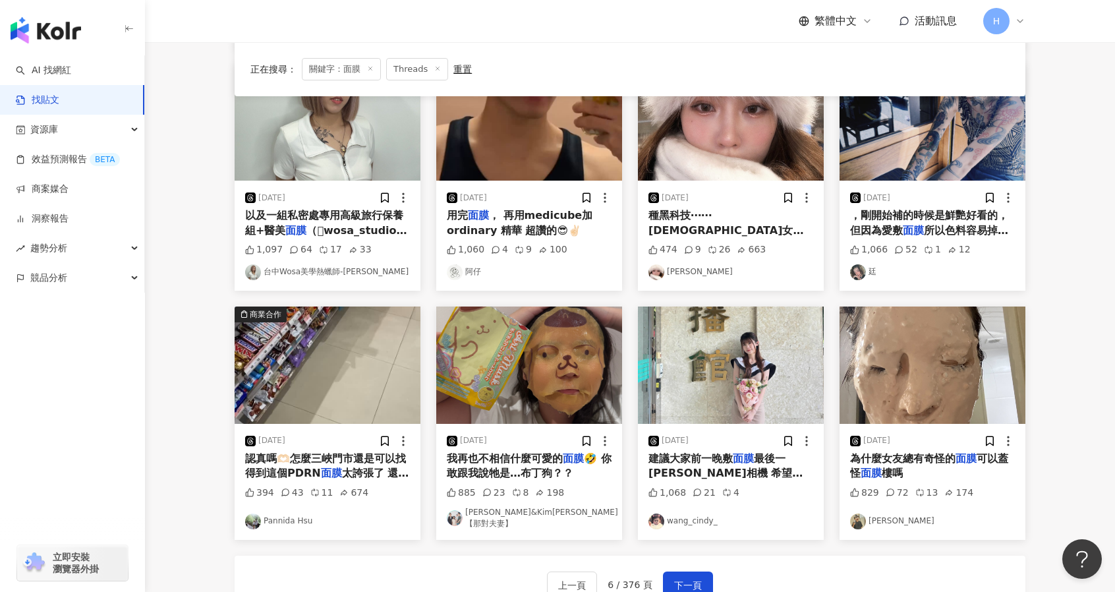
scroll to position [412, 0]
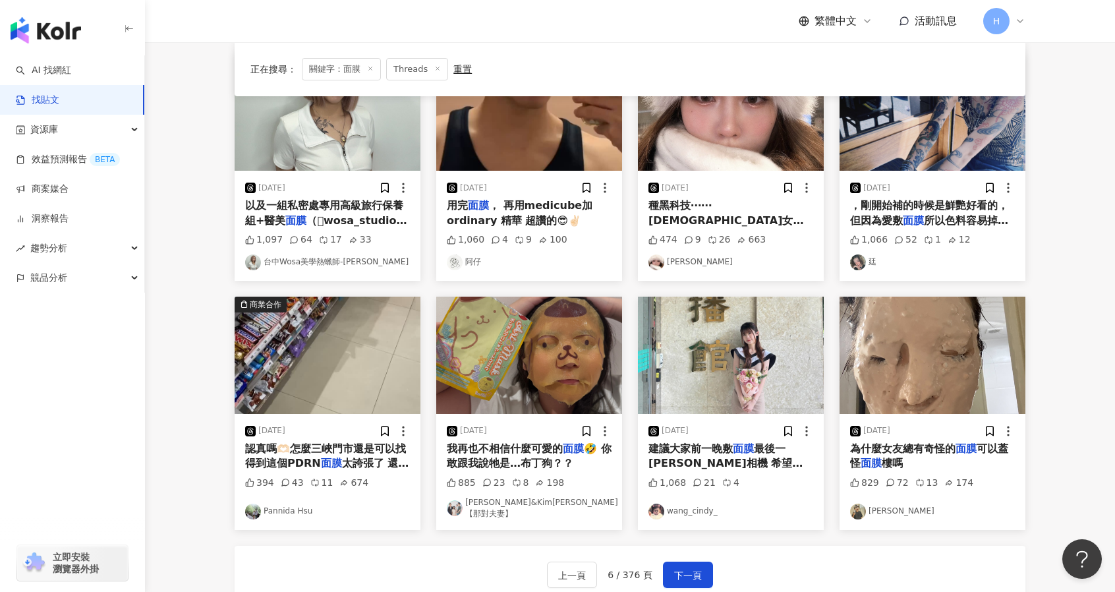
click at [750, 206] on span "種黑科技⋯⋯ [DEMOGRAPHIC_DATA]女真的要逼死誰啊 連居家" at bounding box center [725, 220] width 155 height 42
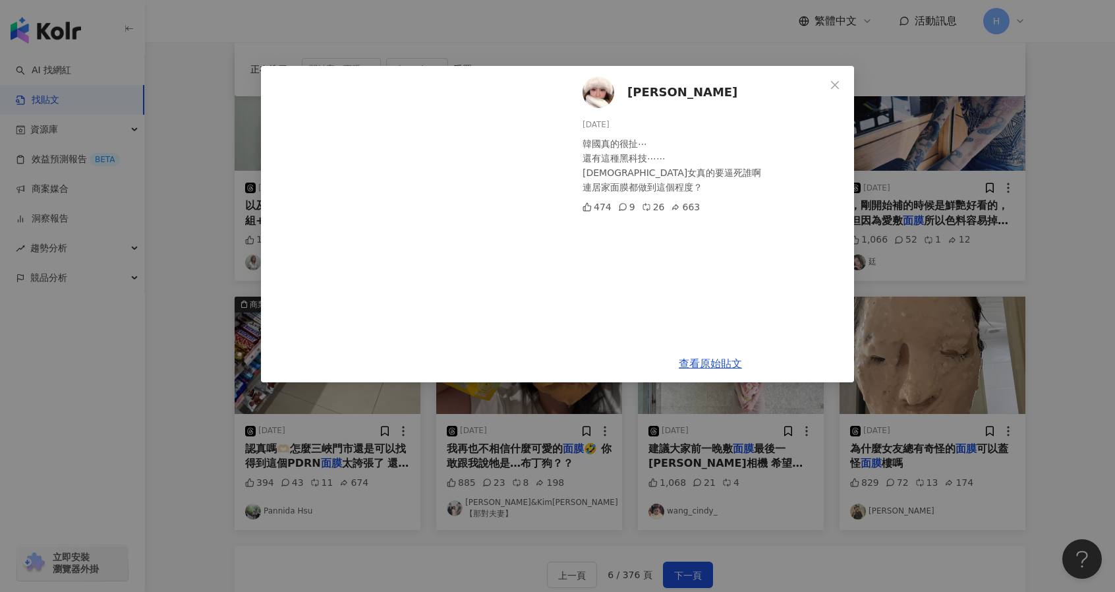
click at [1003, 337] on div "[PERSON_NAME] [DATE] 韓國真的很扯⋯ 還有這種黑科技⋯⋯ [DEMOGRAPHIC_DATA]女真的要逼死誰啊 連居家面膜都做到這個程度？…" at bounding box center [557, 296] width 1115 height 592
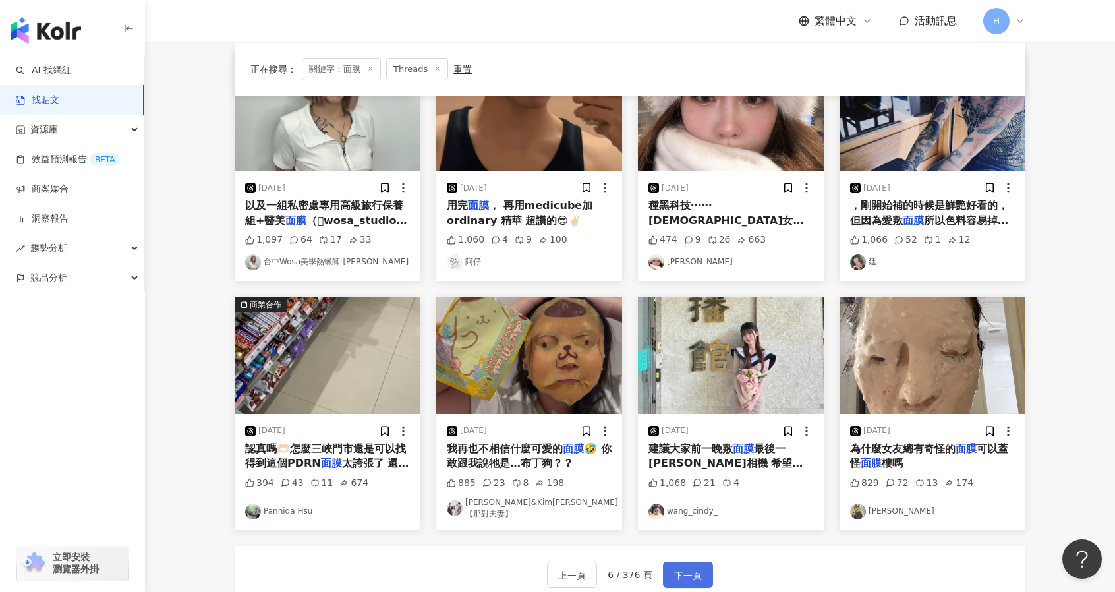
click at [701, 567] on button "下一頁" at bounding box center [688, 574] width 50 height 26
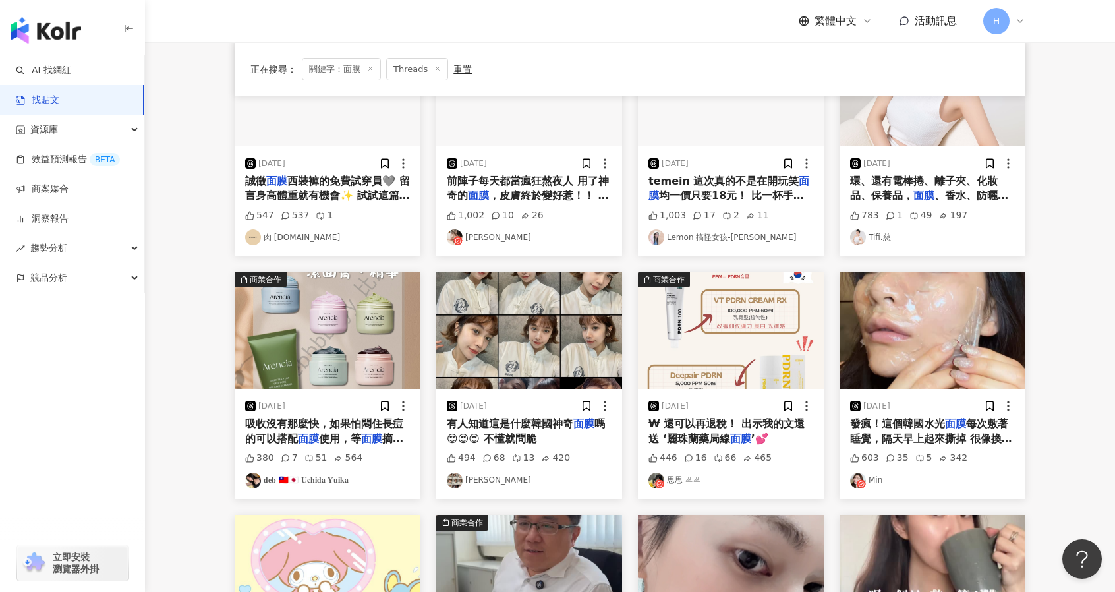
scroll to position [182, 0]
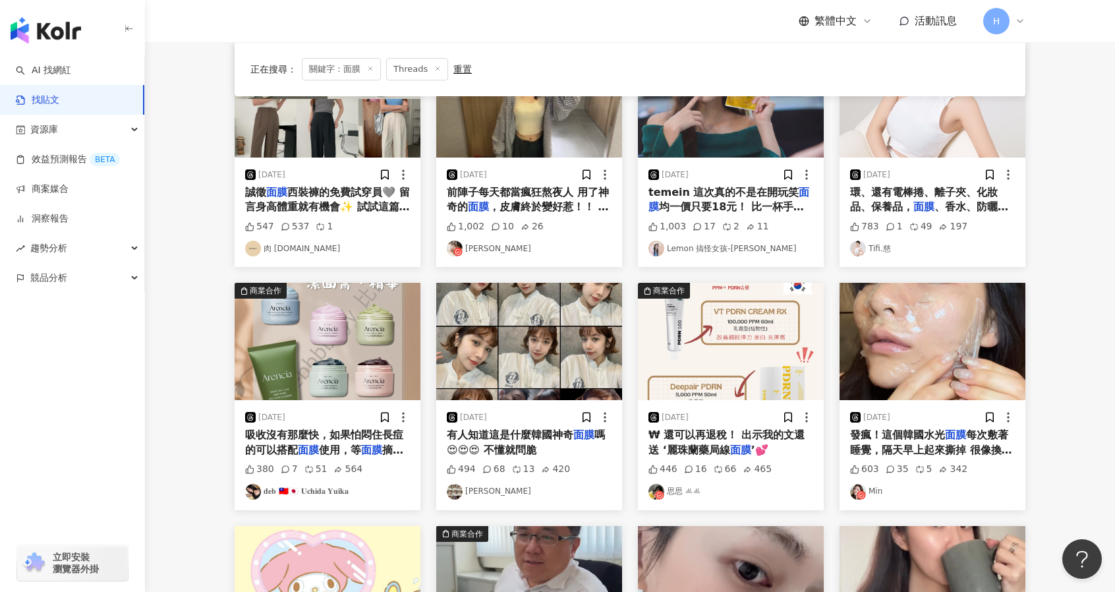
click at [914, 441] on span "每次敷著睡覺，隔天早上起來撕掉 很像換了一張皮😳😳😳超級屌 保養分享" at bounding box center [931, 449] width 162 height 42
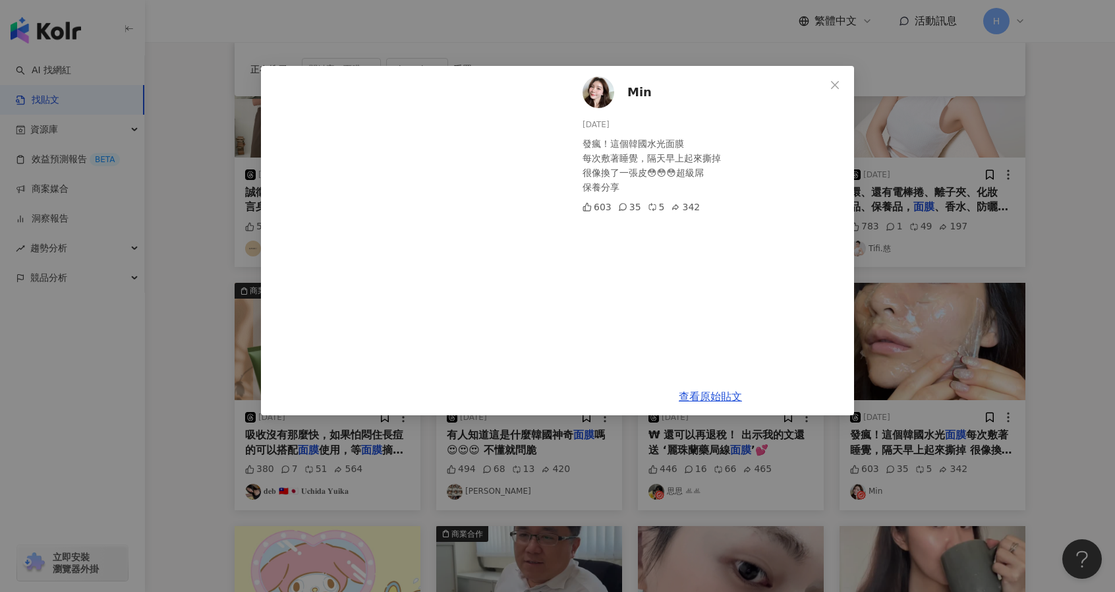
click at [1047, 372] on div "Min [DATE] 發瘋！這個韓國水光面膜 每次敷著睡覺，隔天早上起來撕掉 很像換了一張皮😳😳😳超級屌 保養分享 603 35 5 342 查看原始貼文" at bounding box center [557, 296] width 1115 height 592
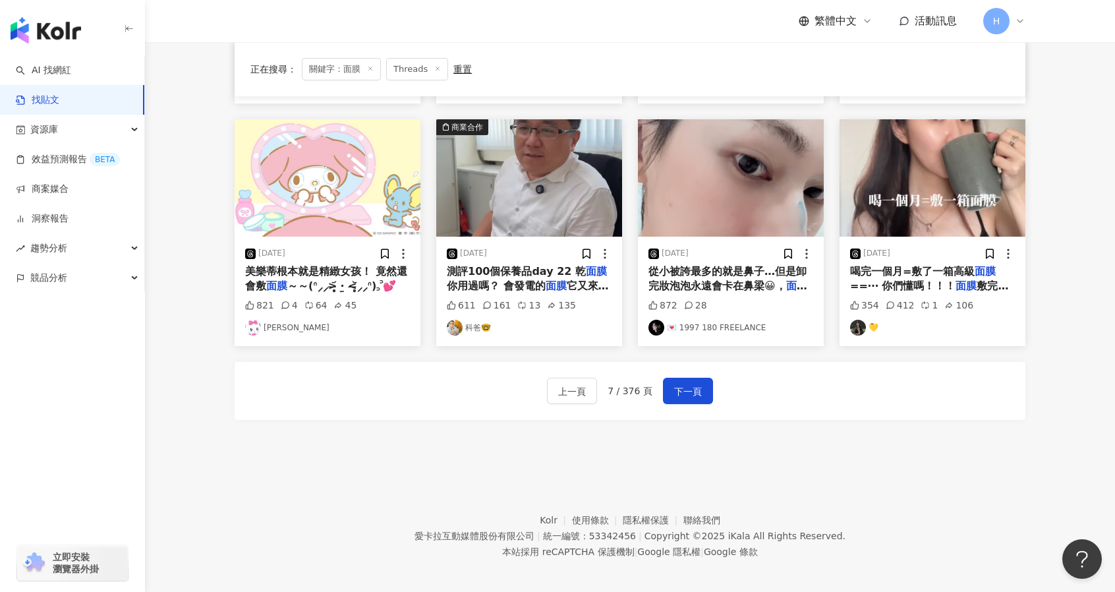
scroll to position [590, 0]
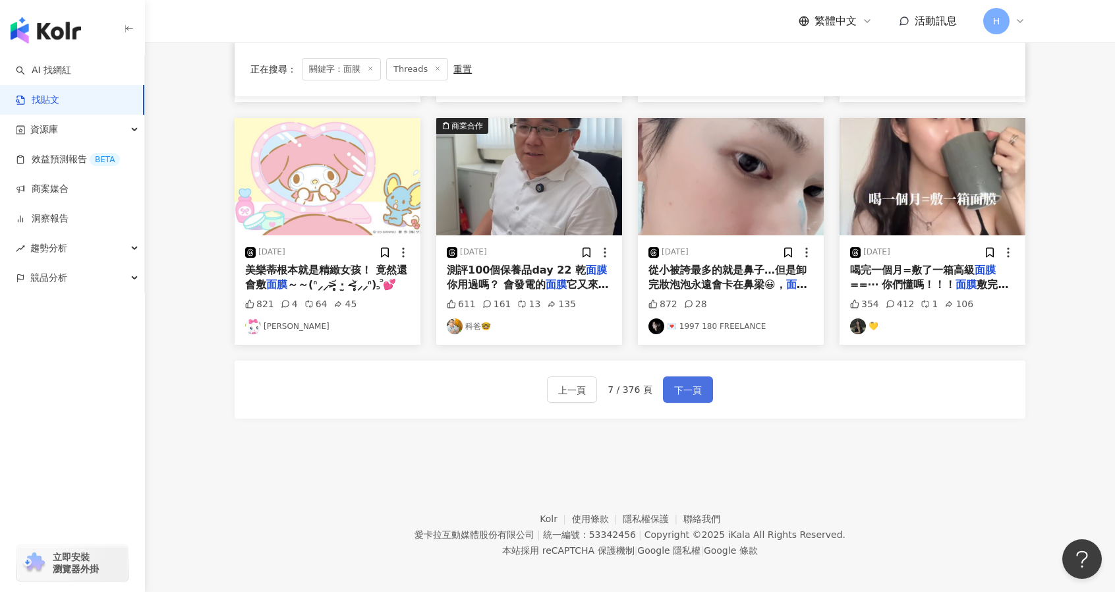
click at [676, 376] on button "下一頁" at bounding box center [688, 389] width 50 height 26
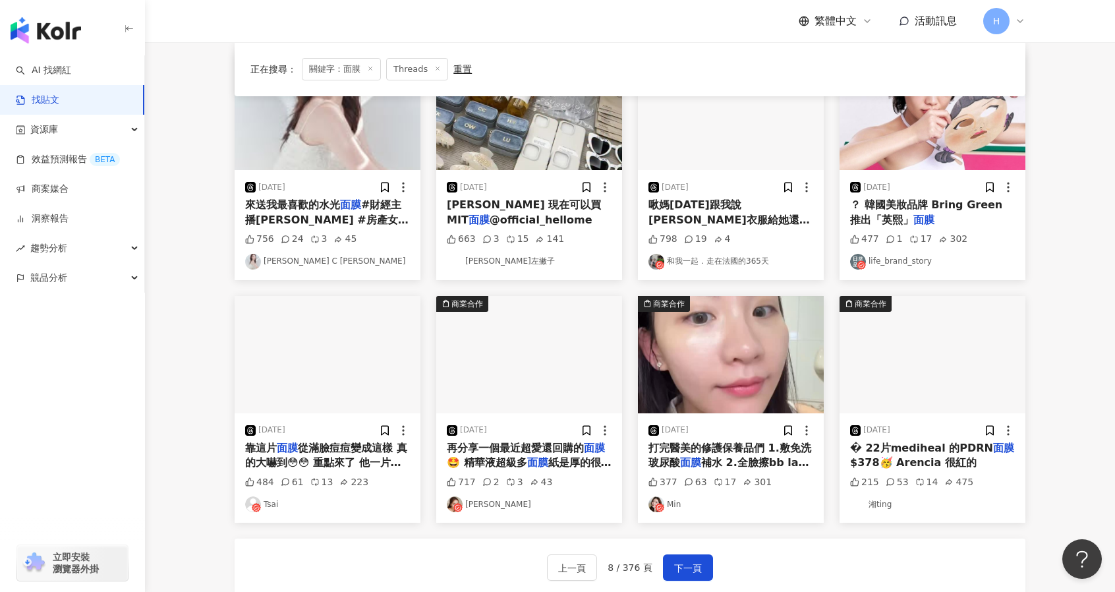
scroll to position [443, 0]
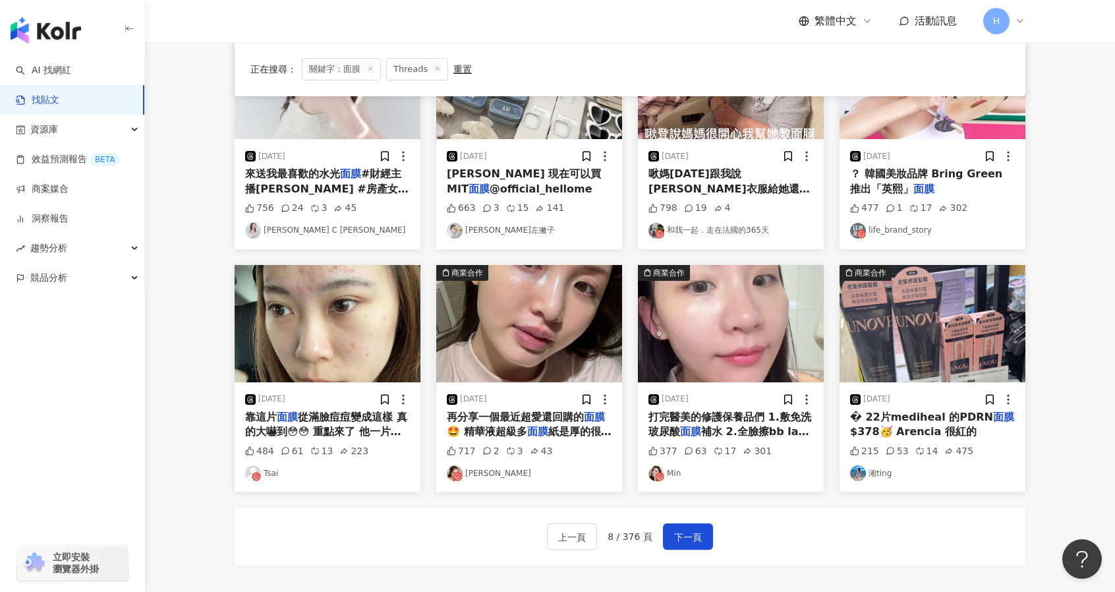
click at [712, 539] on div "上一頁 8 / 376 頁 下一頁" at bounding box center [630, 536] width 791 height 58
click at [700, 534] on button "下一頁" at bounding box center [688, 536] width 50 height 26
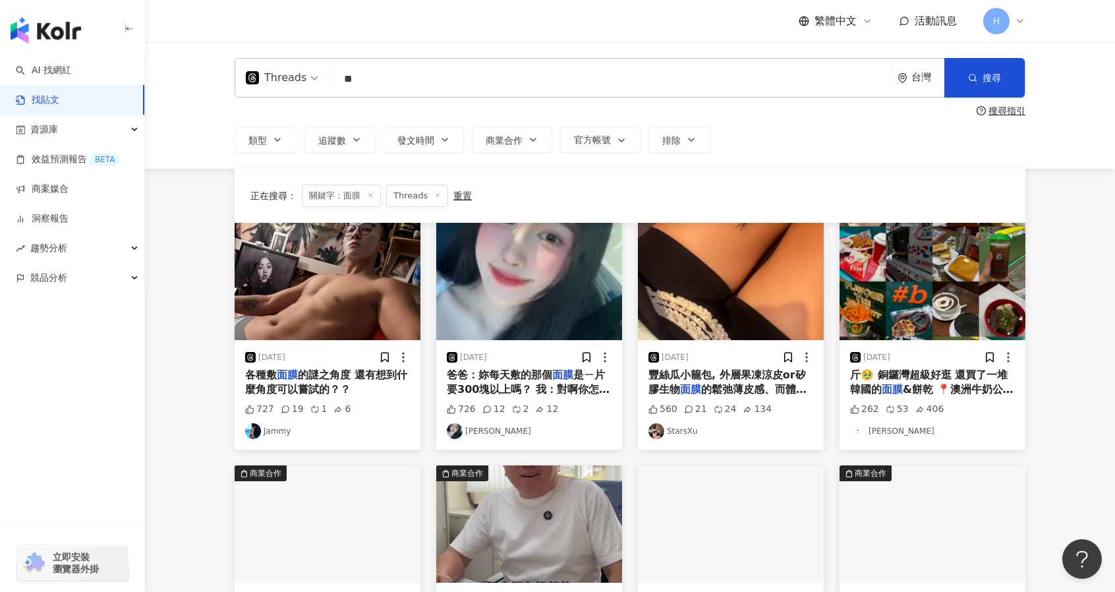
scroll to position [596, 0]
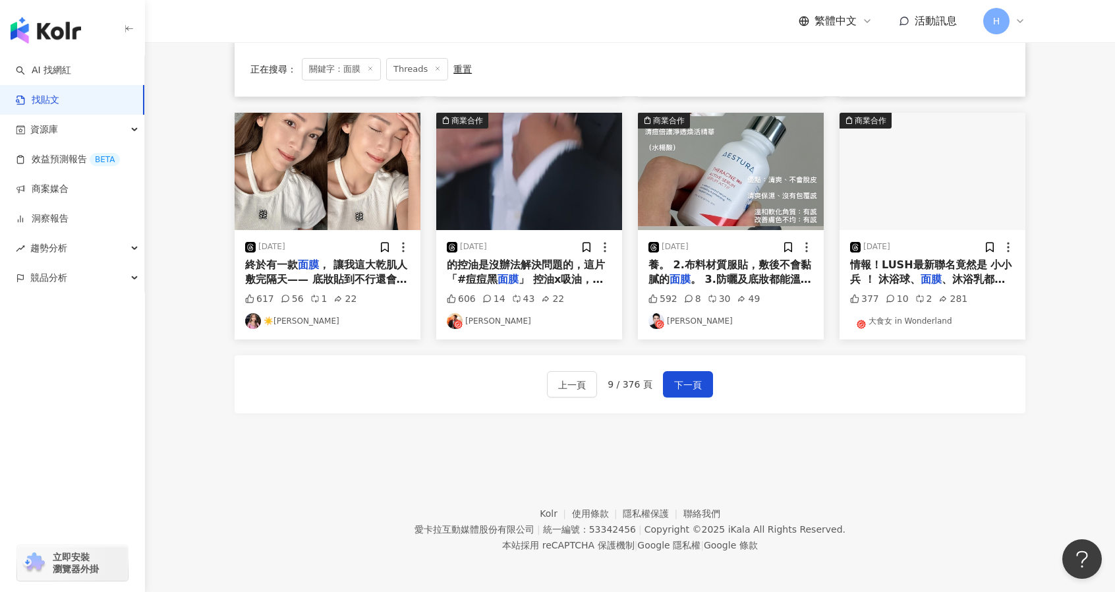
click at [717, 402] on div "上一頁 9 / 376 頁 下一頁" at bounding box center [630, 384] width 791 height 58
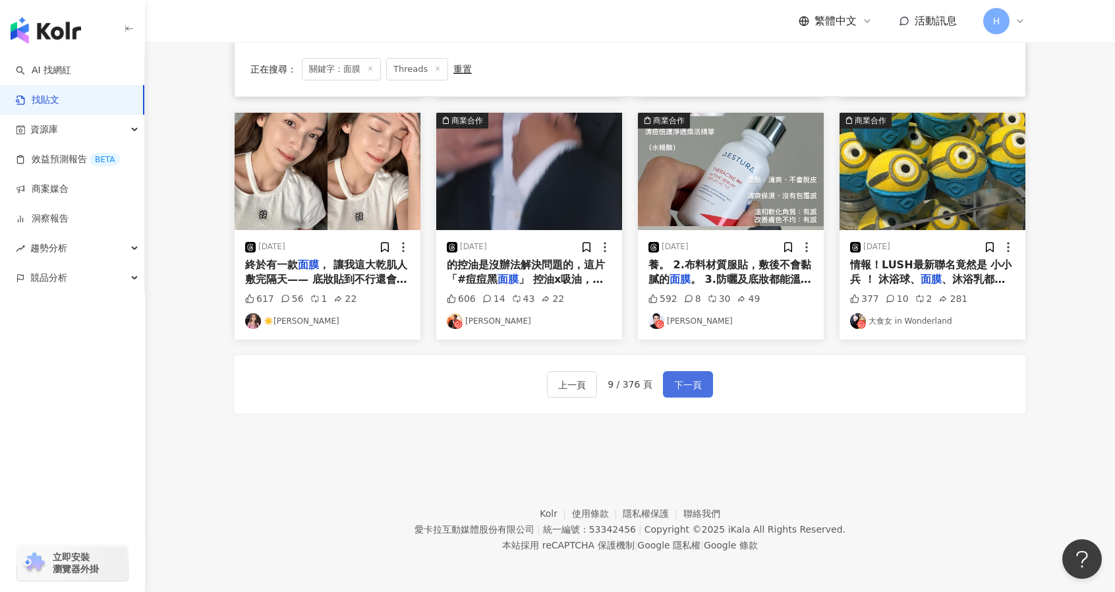
click at [699, 384] on button "下一頁" at bounding box center [688, 384] width 50 height 26
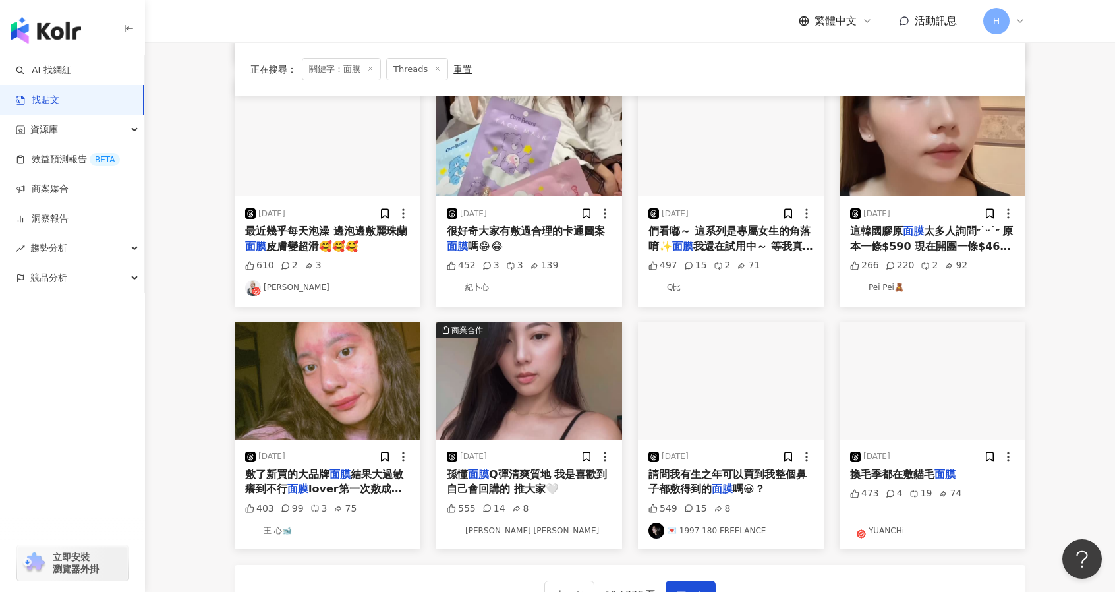
scroll to position [468, 0]
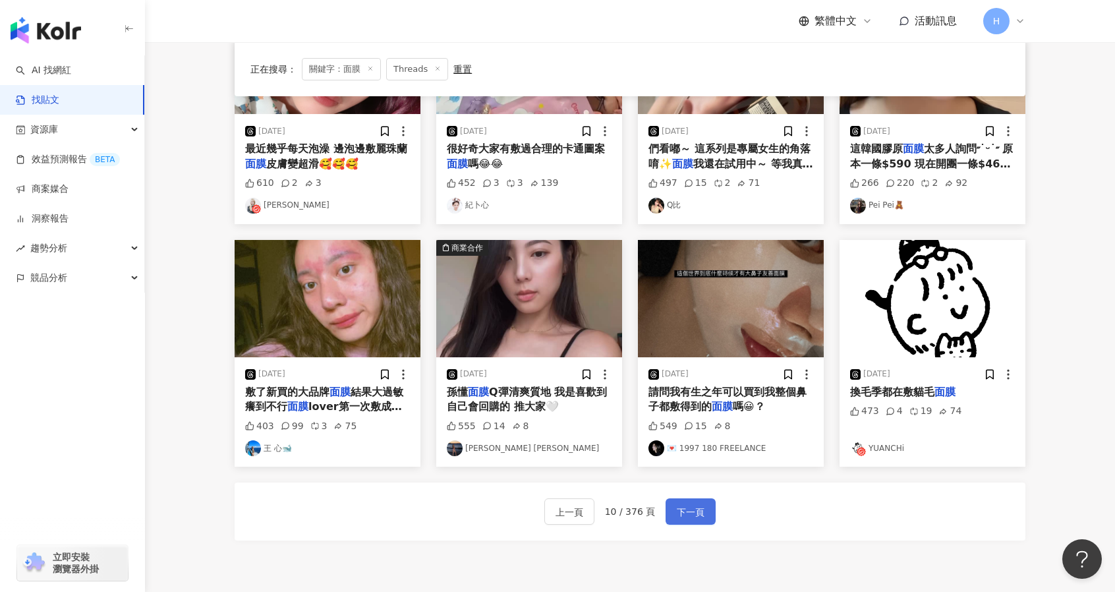
click at [684, 500] on button "下一頁" at bounding box center [690, 511] width 50 height 26
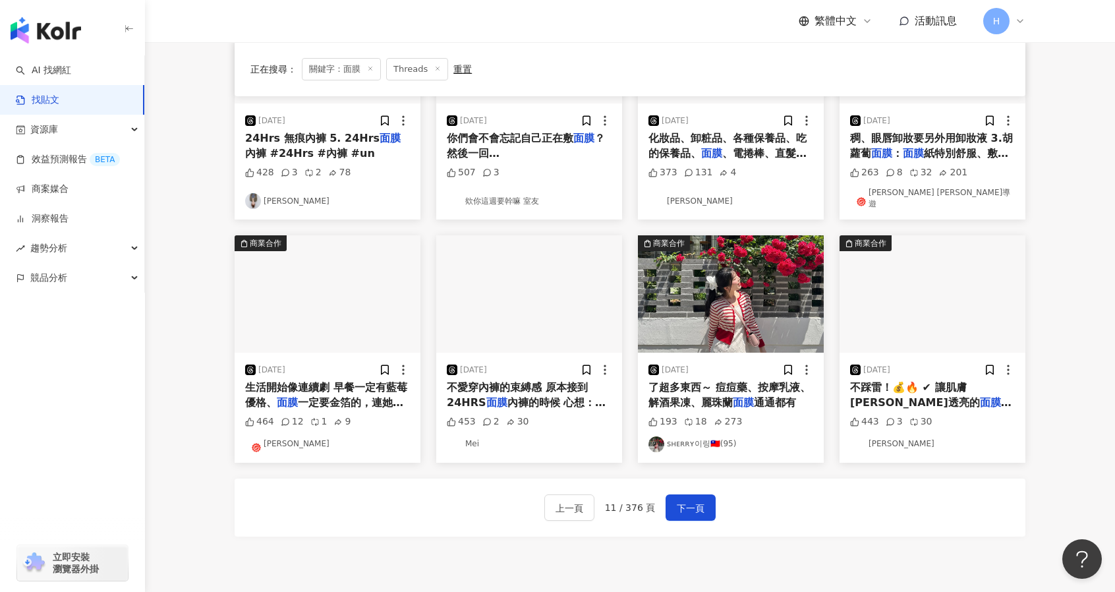
scroll to position [566, 0]
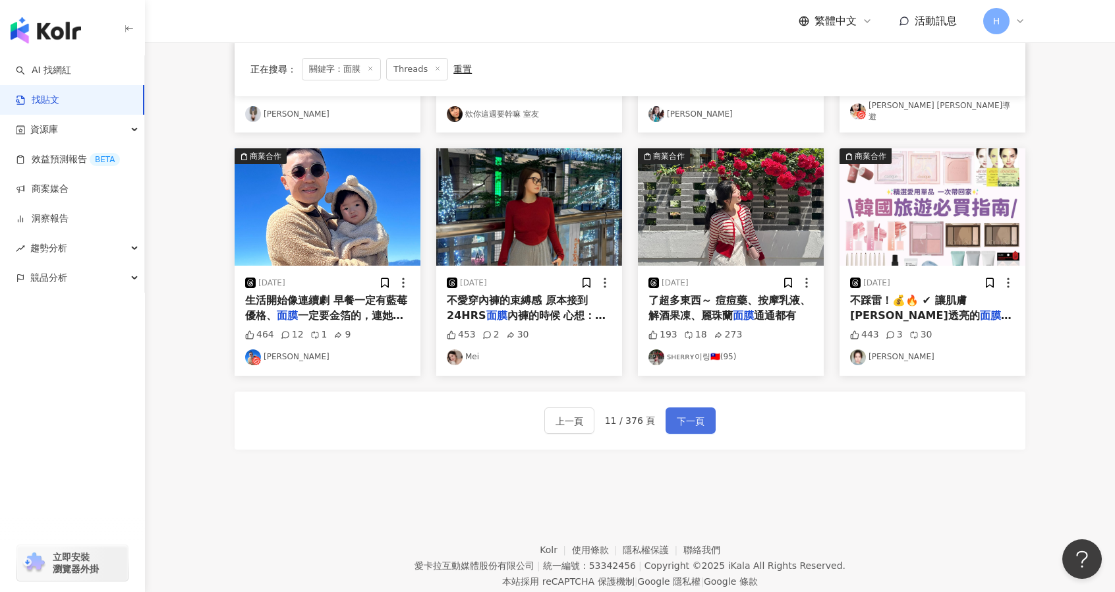
click at [689, 413] on span "下一頁" at bounding box center [691, 421] width 28 height 16
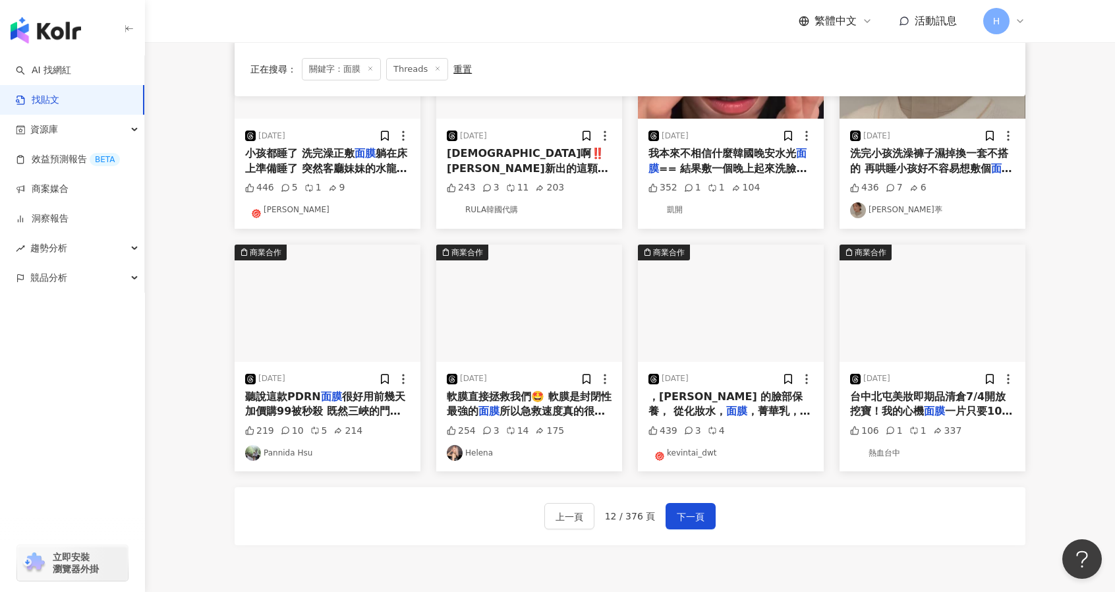
scroll to position [473, 0]
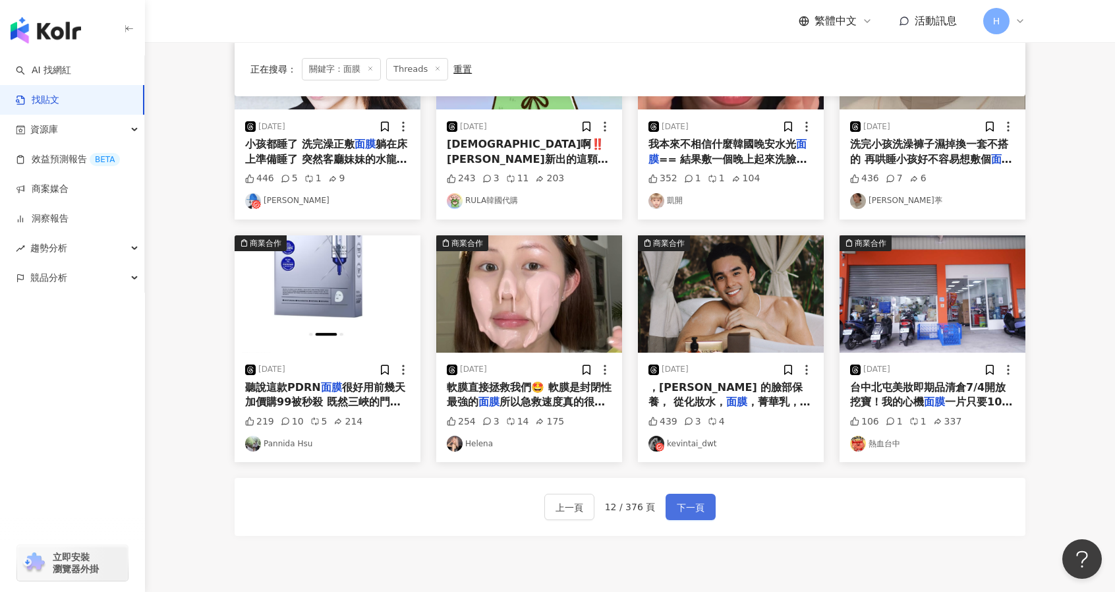
click at [670, 503] on button "下一頁" at bounding box center [690, 506] width 50 height 26
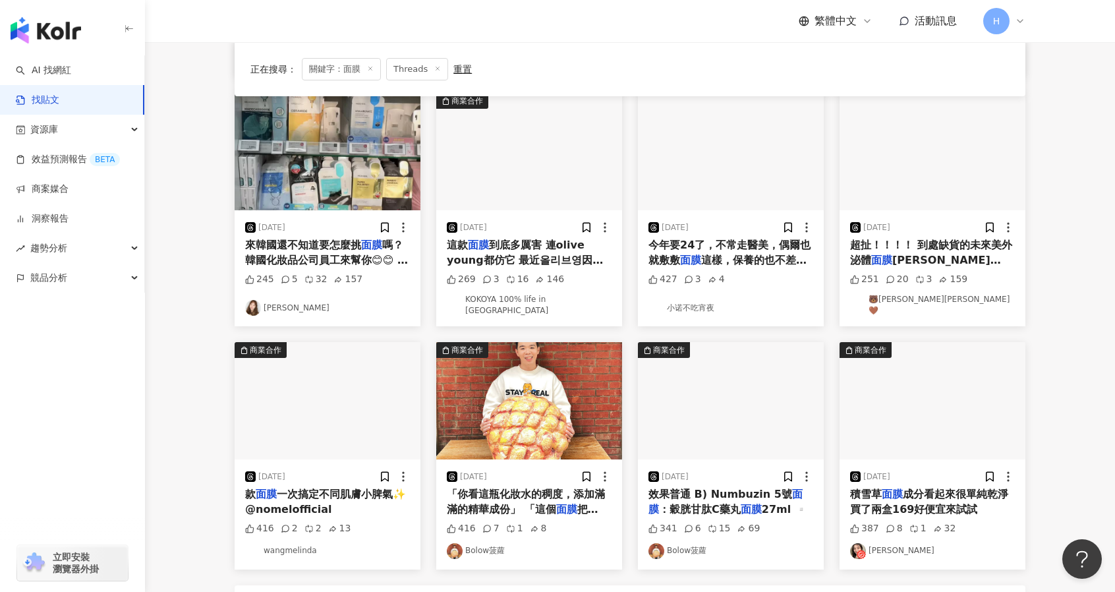
scroll to position [596, 0]
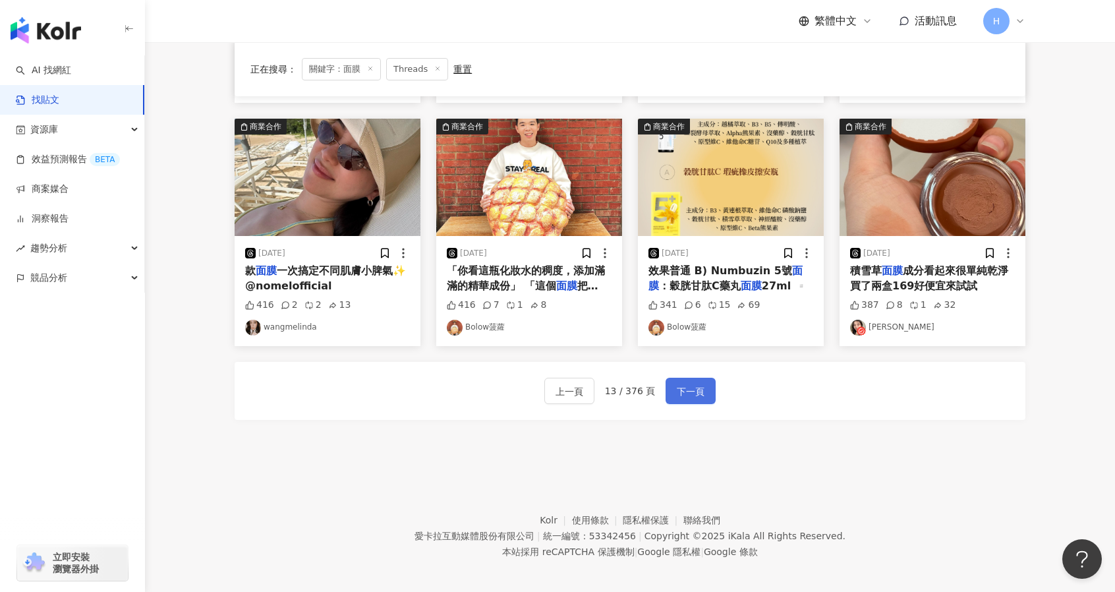
click at [686, 383] on span "下一頁" at bounding box center [691, 391] width 28 height 16
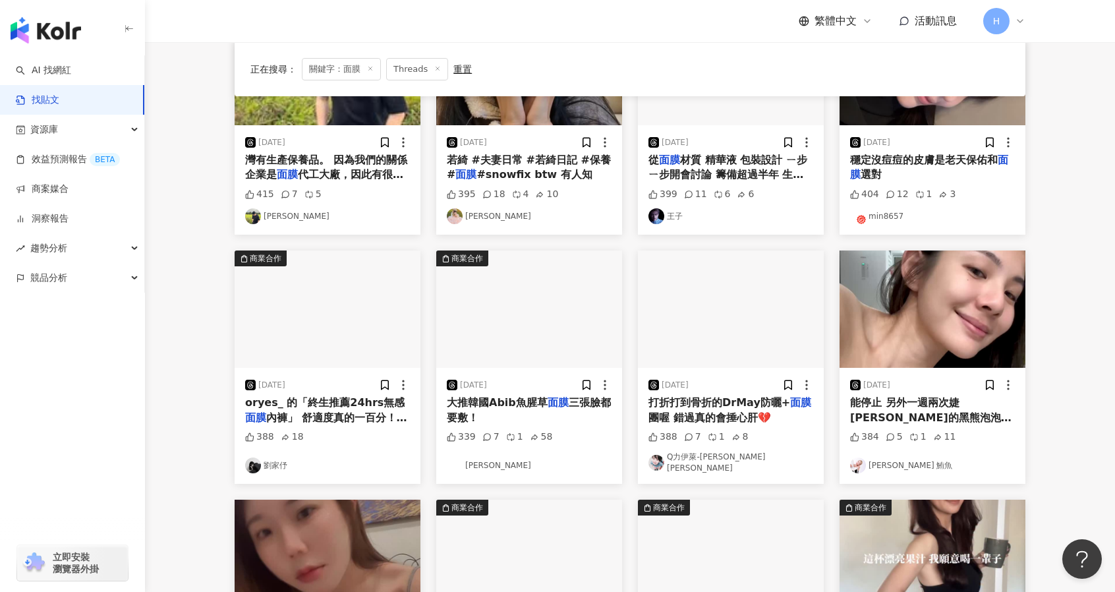
scroll to position [0, 0]
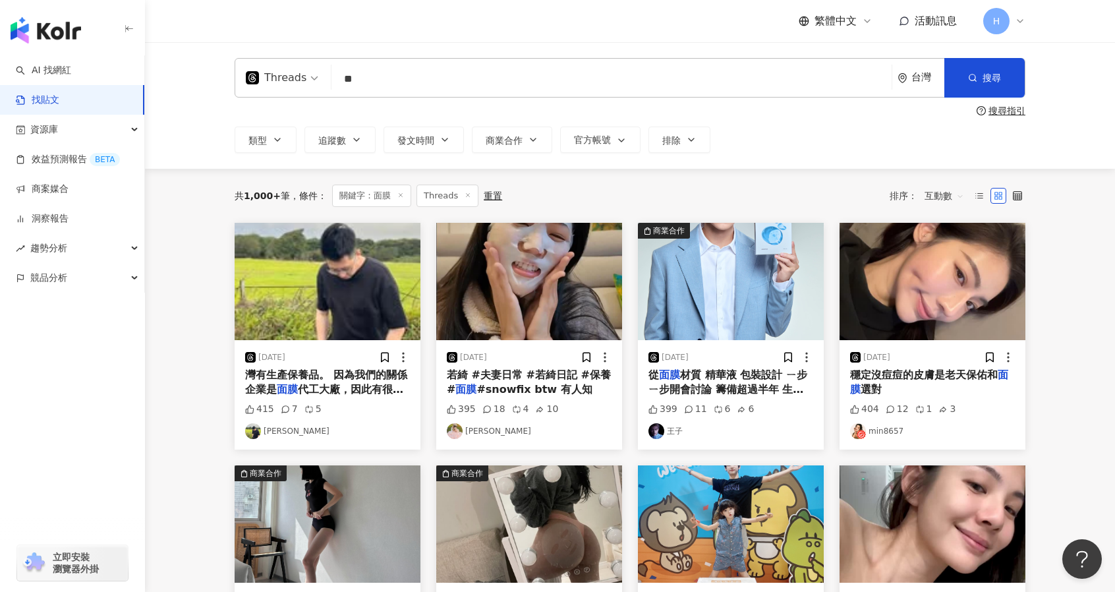
drag, startPoint x: 449, startPoint y: 81, endPoint x: 322, endPoint y: 55, distance: 129.7
click at [322, 55] on div "Threads 面膜 ** 台灣 搜尋 搜尋指引 類型 追蹤數 發文時間 商業合作 官方帳號 排除" at bounding box center [630, 105] width 970 height 126
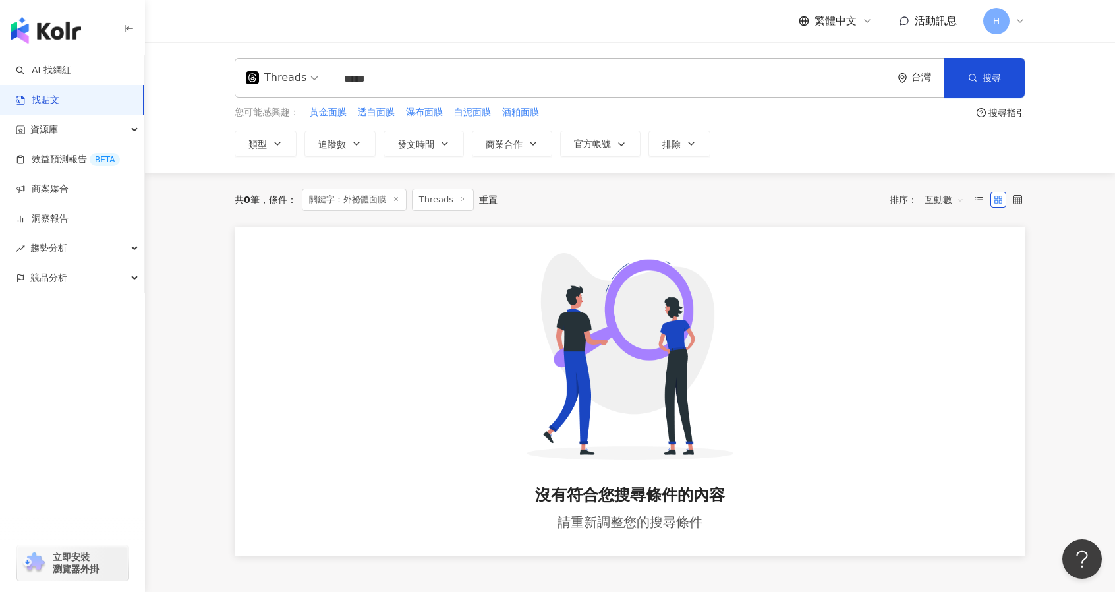
click at [364, 86] on input "*****" at bounding box center [611, 79] width 549 height 28
type input "*****"
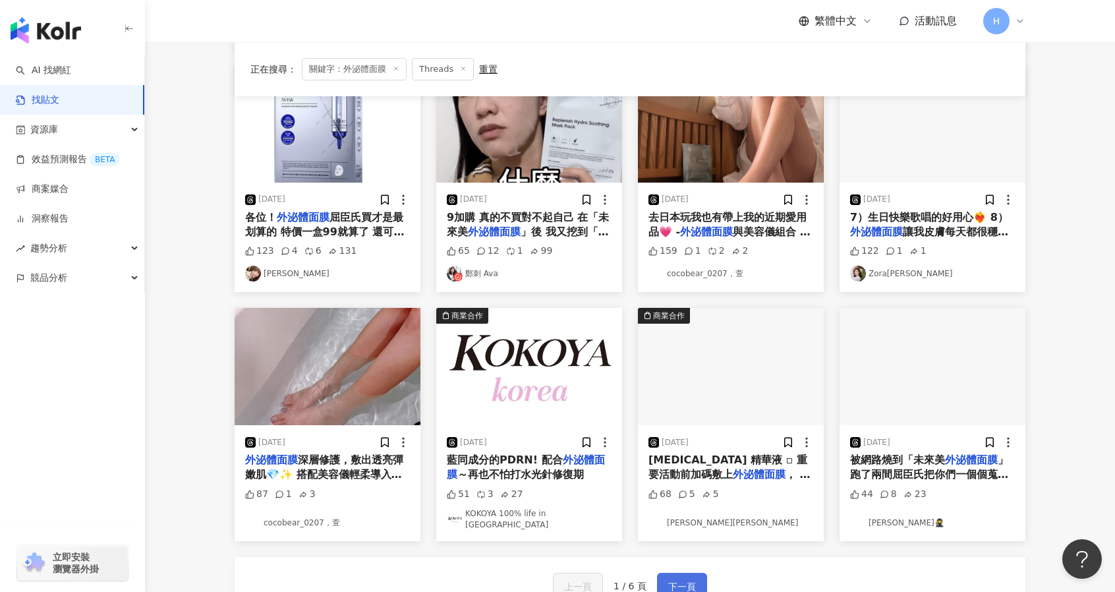
scroll to position [464, 0]
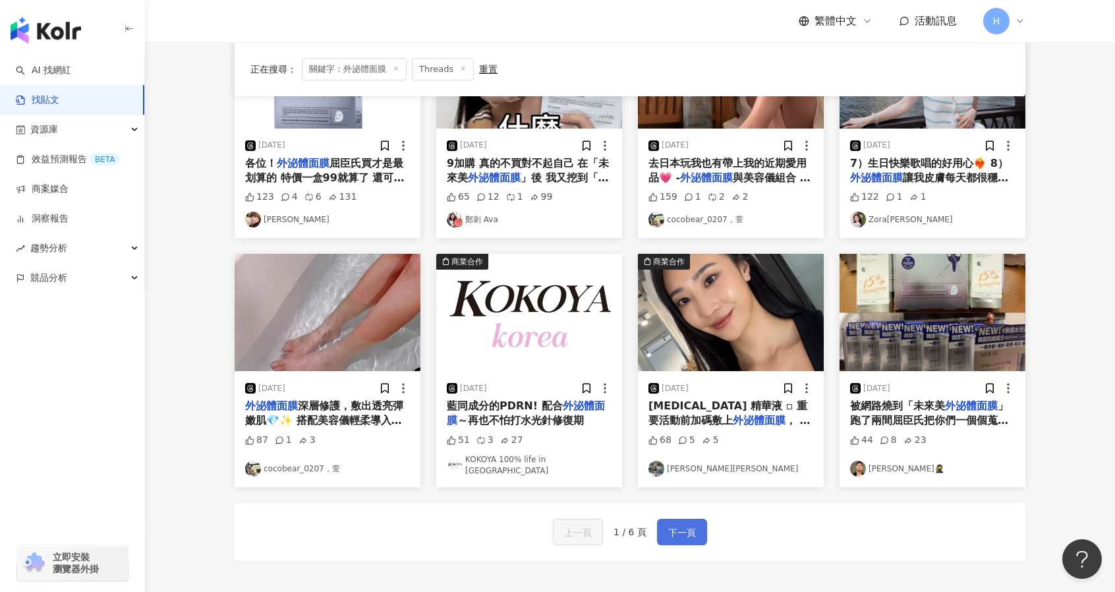
click at [687, 524] on span "下一頁" at bounding box center [682, 532] width 28 height 16
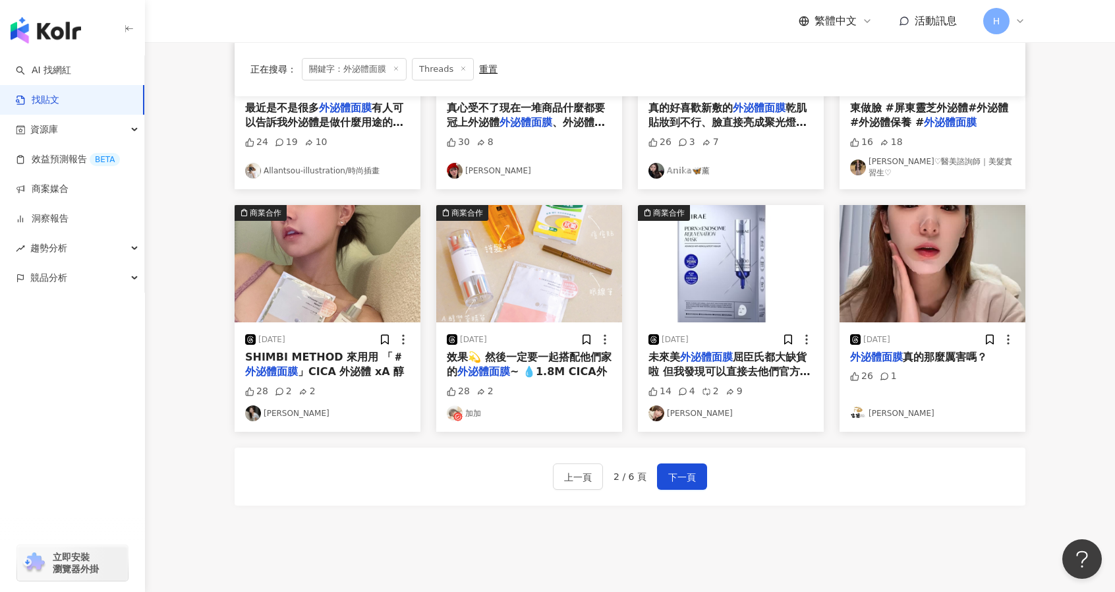
scroll to position [553, 0]
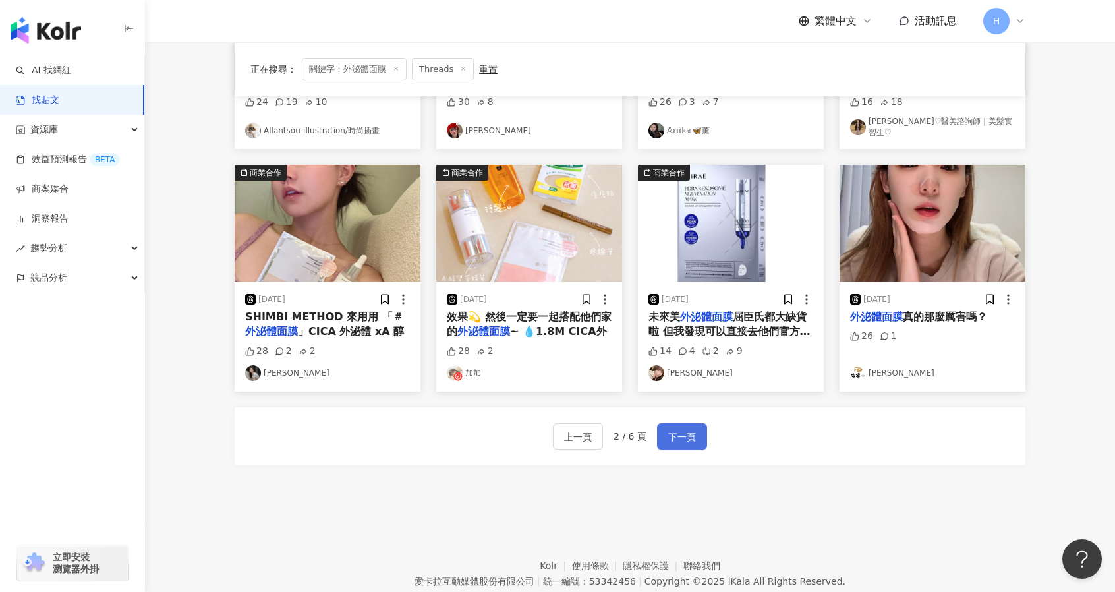
click at [690, 429] on span "下一頁" at bounding box center [682, 437] width 28 height 16
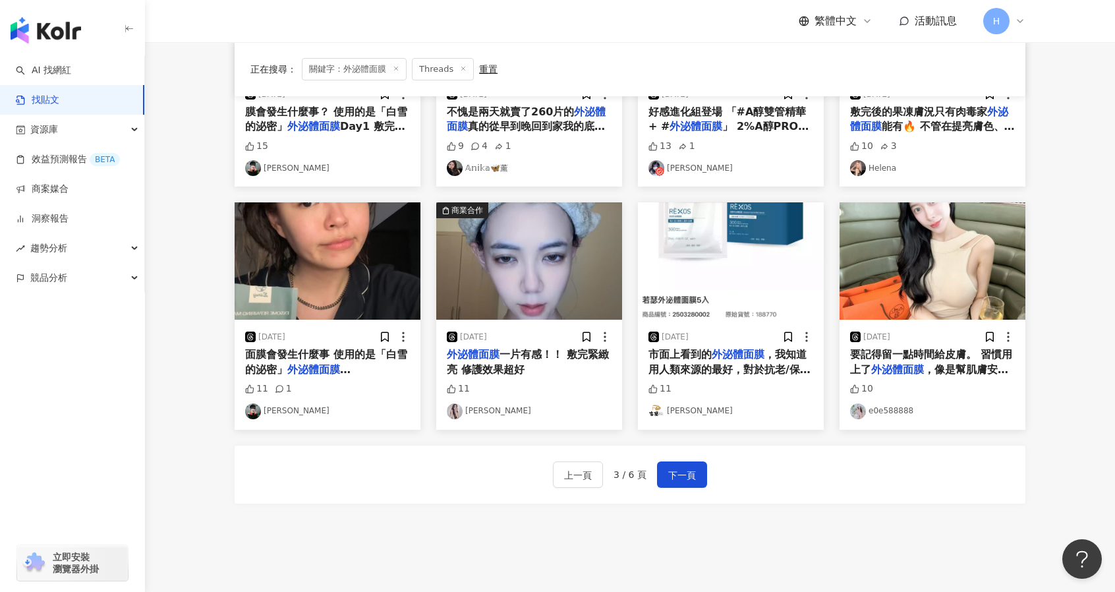
scroll to position [532, 0]
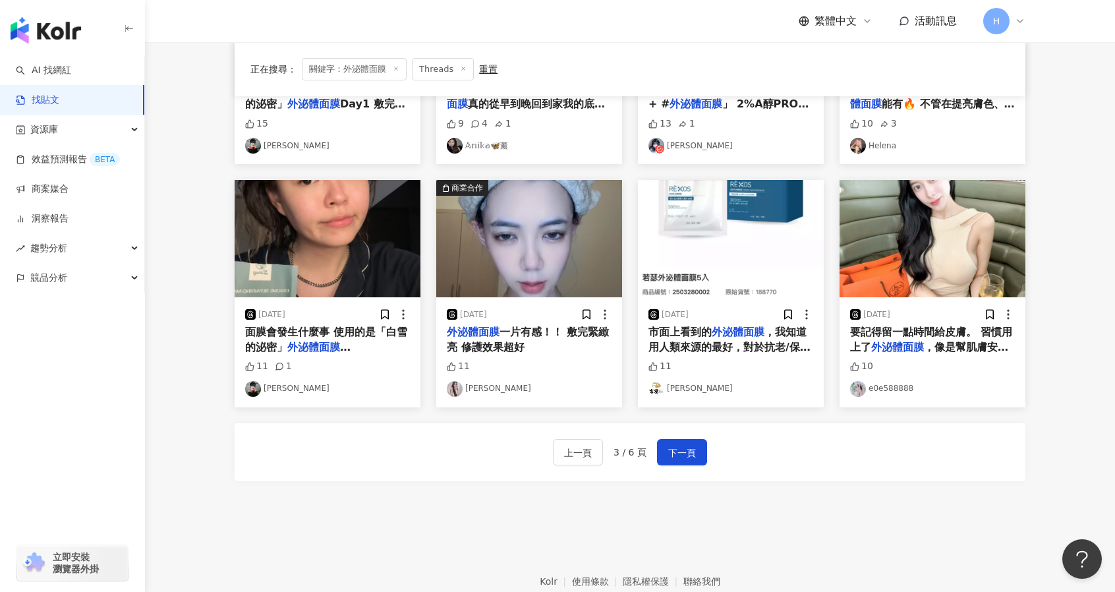
click at [694, 464] on div "上一頁 3 / 6 頁 下一頁" at bounding box center [630, 452] width 791 height 58
click at [686, 449] on span "下一頁" at bounding box center [682, 453] width 28 height 16
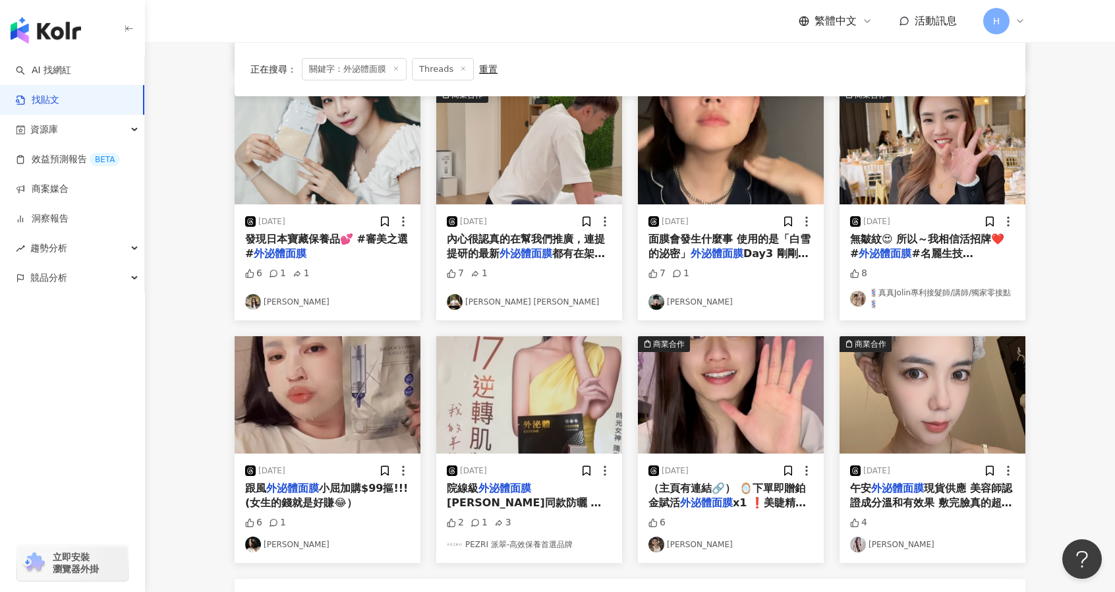
scroll to position [391, 0]
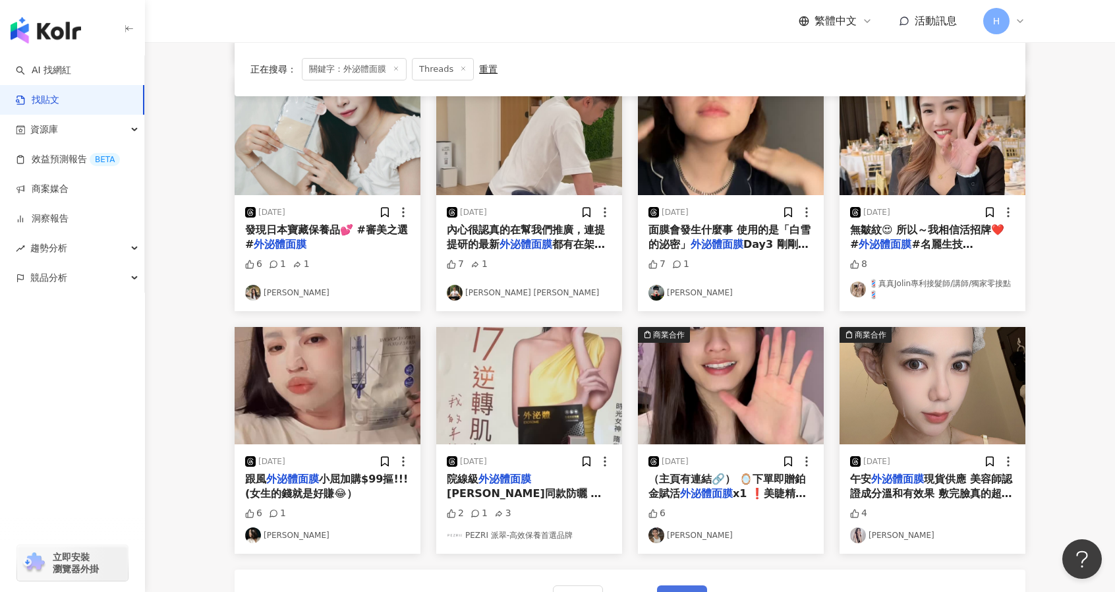
click at [688, 581] on button "下一頁" at bounding box center [682, 598] width 50 height 26
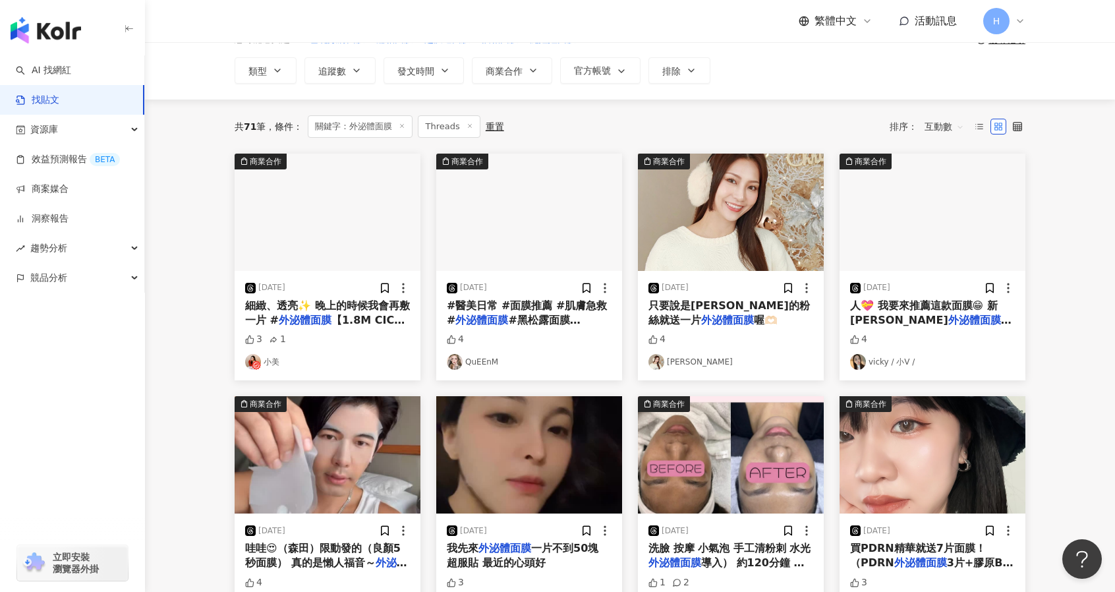
scroll to position [71, 0]
